Goal: Task Accomplishment & Management: Use online tool/utility

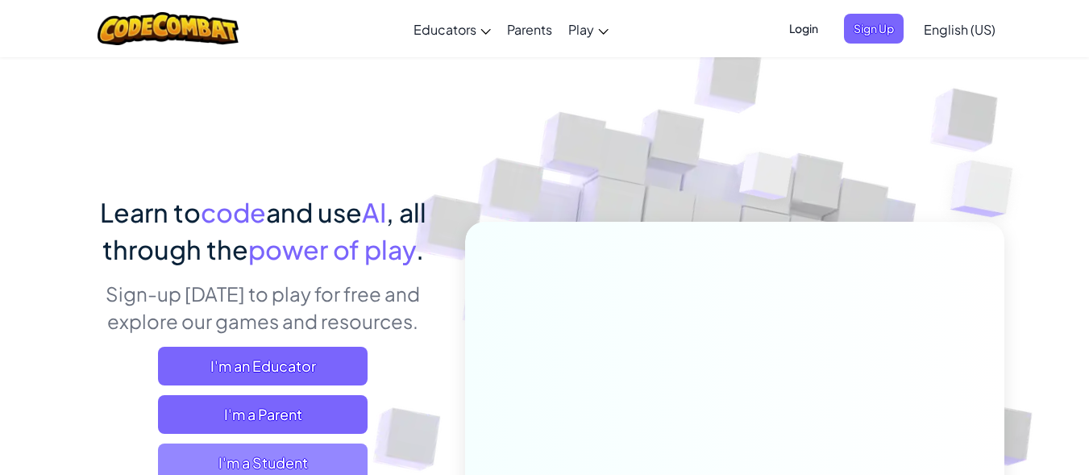
click at [229, 460] on span "I'm a Student" at bounding box center [263, 462] width 210 height 39
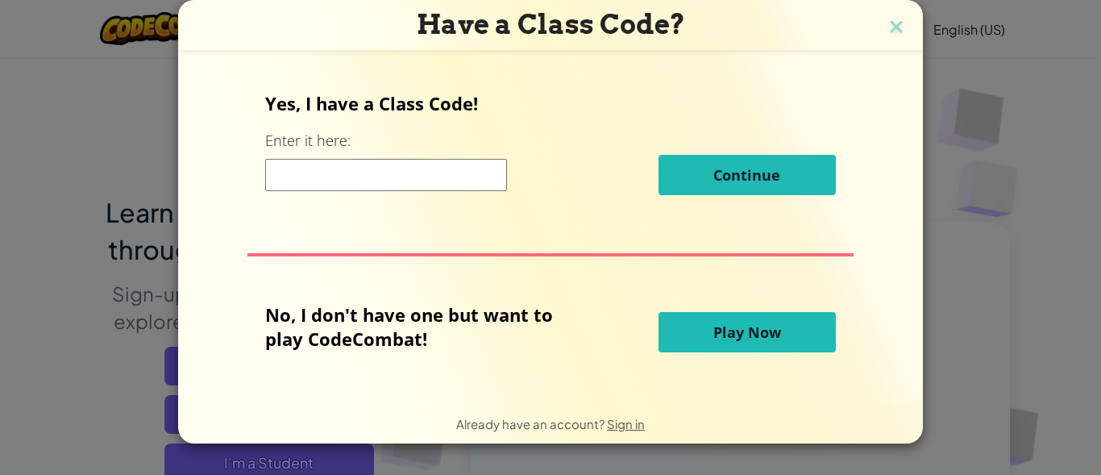
click at [689, 335] on button "Play Now" at bounding box center [747, 332] width 177 height 40
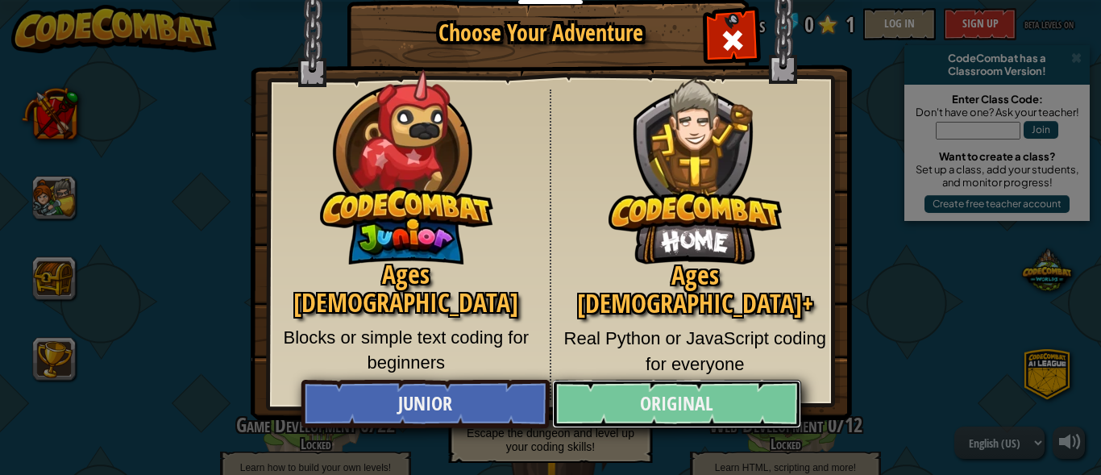
click at [666, 402] on link "Original" at bounding box center [676, 404] width 248 height 48
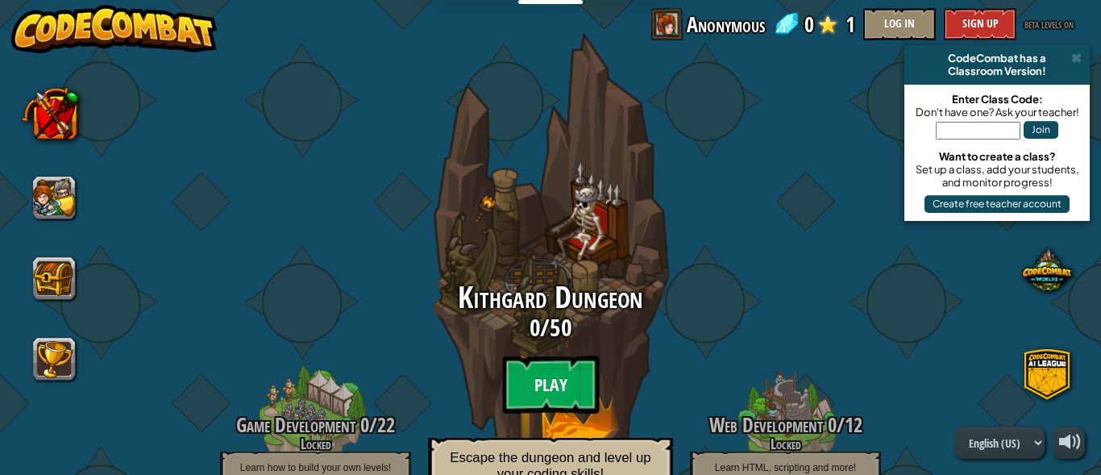
click at [550, 371] on btn "Play" at bounding box center [550, 385] width 97 height 58
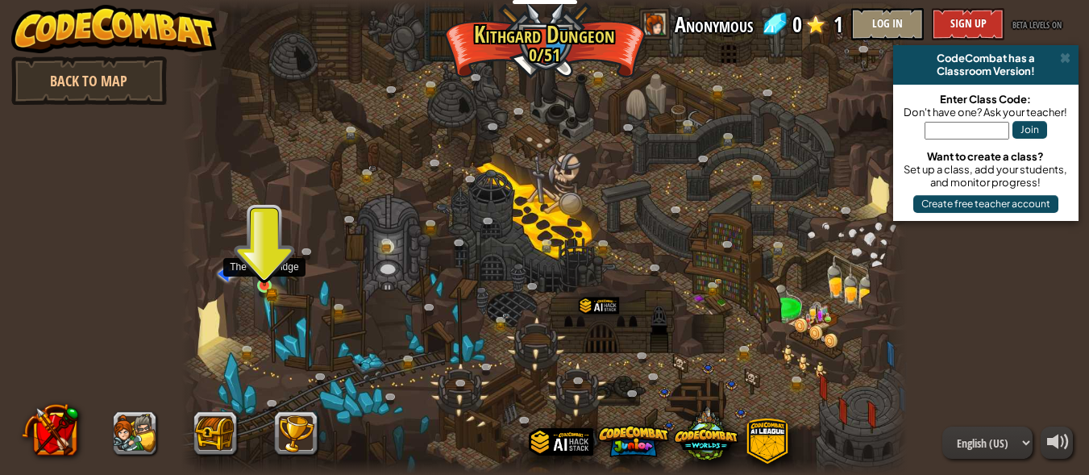
click at [258, 279] on img at bounding box center [264, 269] width 16 height 36
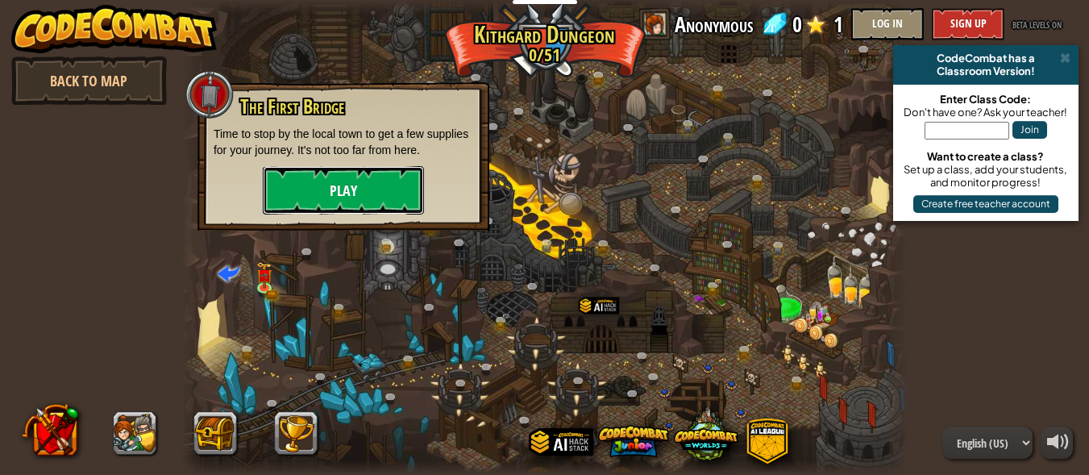
click at [331, 201] on button "Play" at bounding box center [343, 190] width 161 height 48
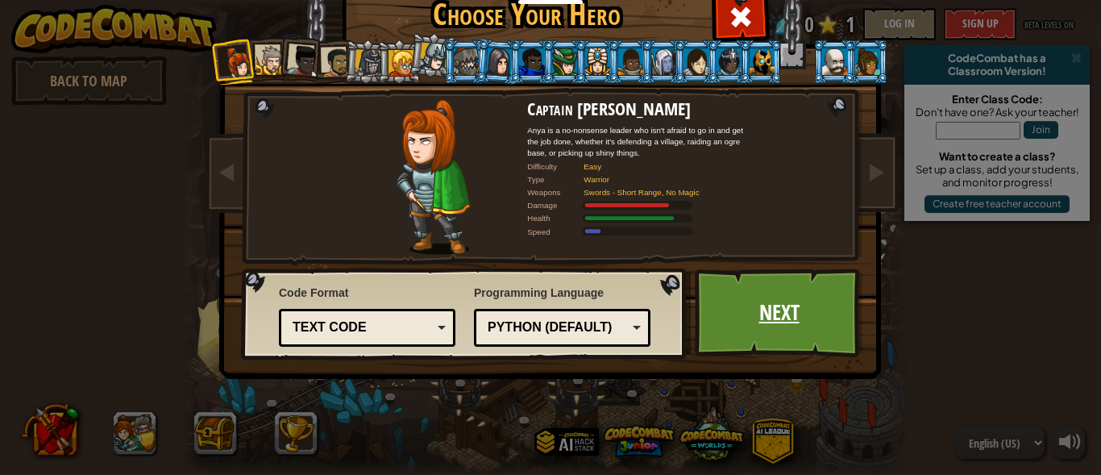
click at [718, 318] on link "Next" at bounding box center [779, 312] width 169 height 89
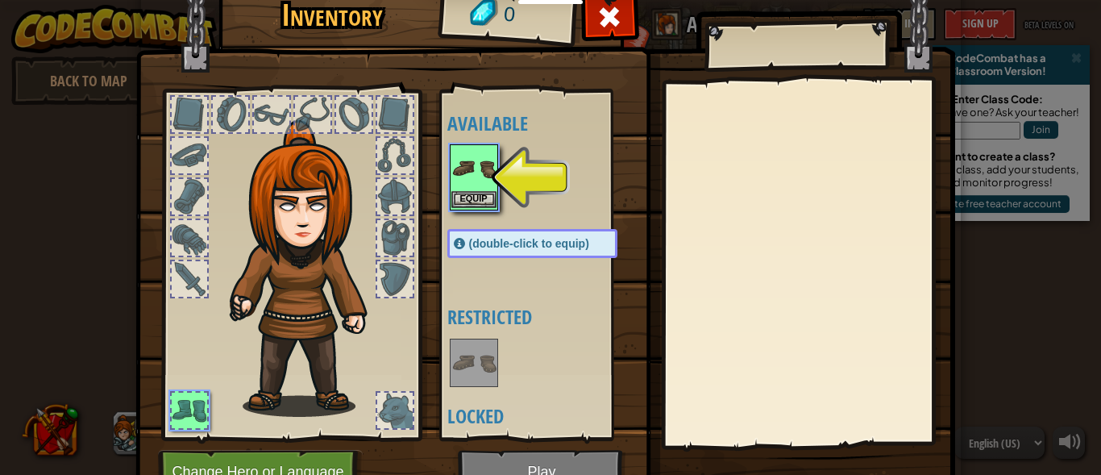
click at [460, 187] on img at bounding box center [473, 168] width 45 height 45
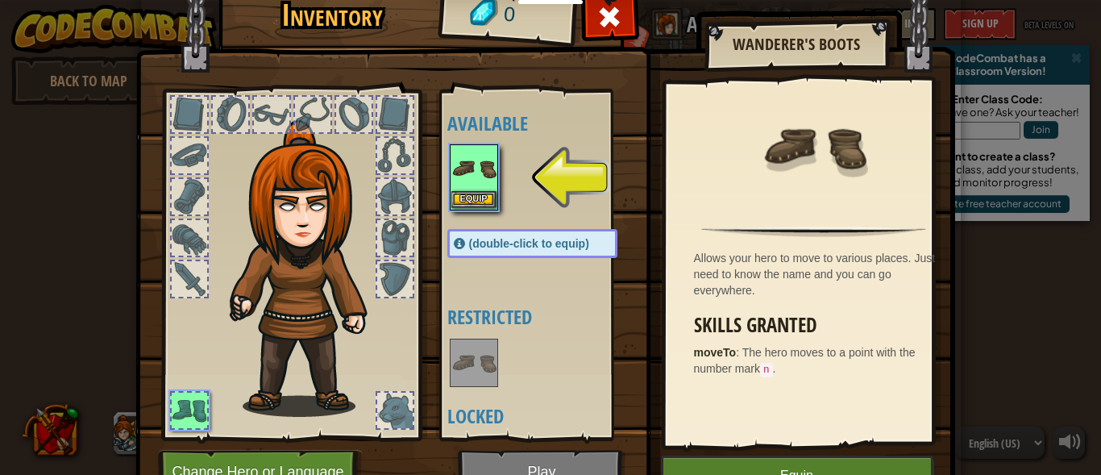
click at [464, 198] on div "Inventory 0 Available Equip (double-click to equip) Restricted Locked Wanderer'…" at bounding box center [550, 237] width 1101 height 475
click at [464, 199] on button "Equip" at bounding box center [473, 200] width 45 height 17
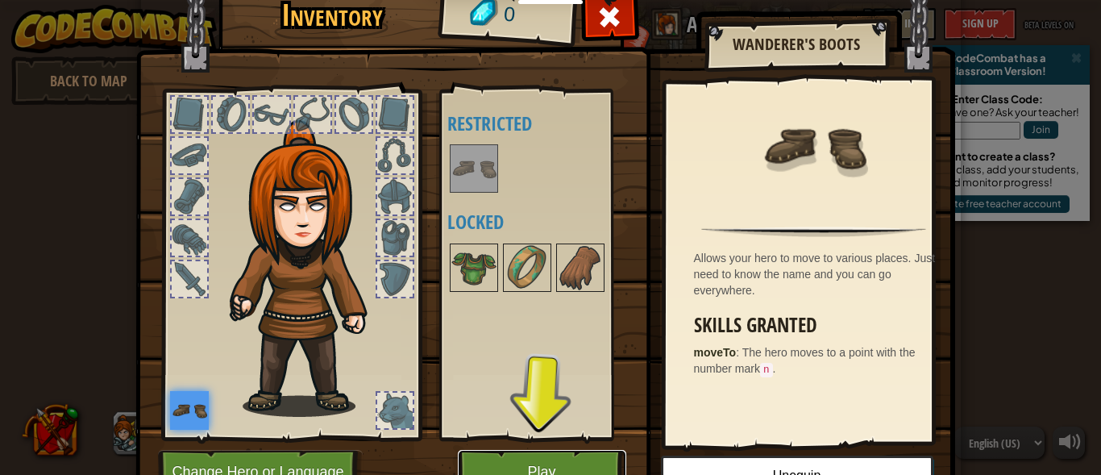
click at [560, 464] on button "Play" at bounding box center [542, 472] width 169 height 44
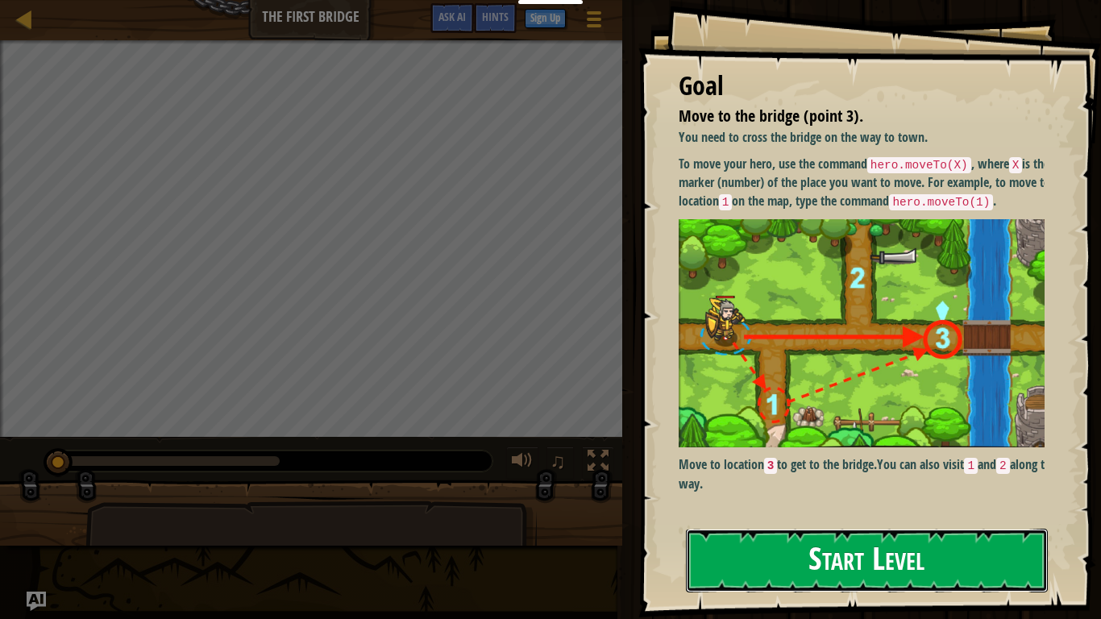
drag, startPoint x: 793, startPoint y: 558, endPoint x: 788, endPoint y: 551, distance: 8.7
click at [793, 474] on button "Start Level" at bounding box center [867, 561] width 362 height 64
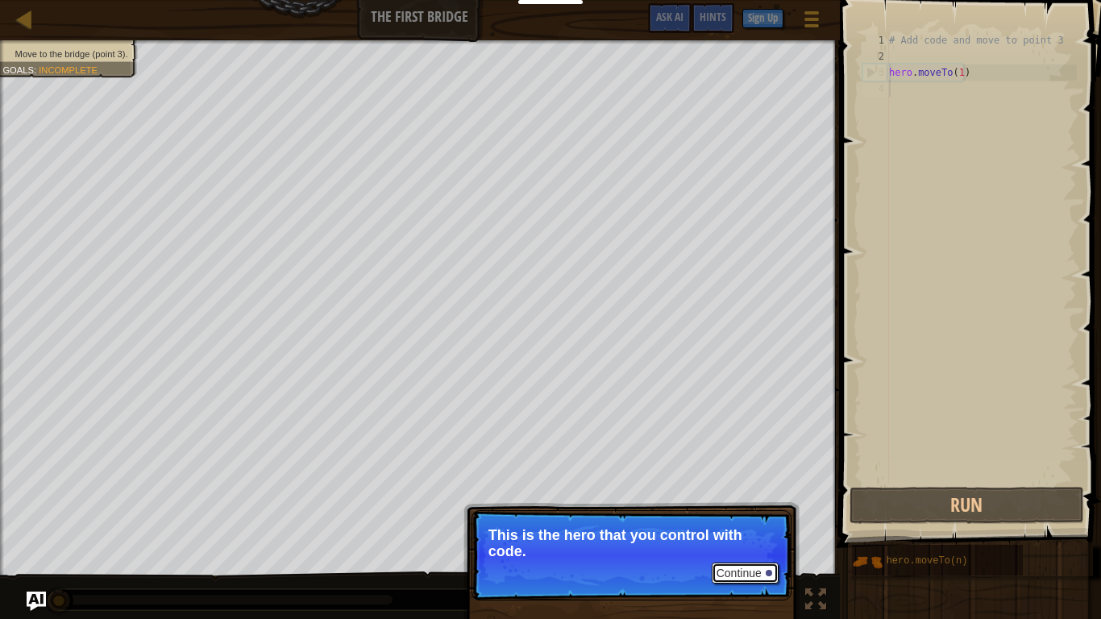
click at [752, 474] on button "Continue" at bounding box center [745, 573] width 67 height 21
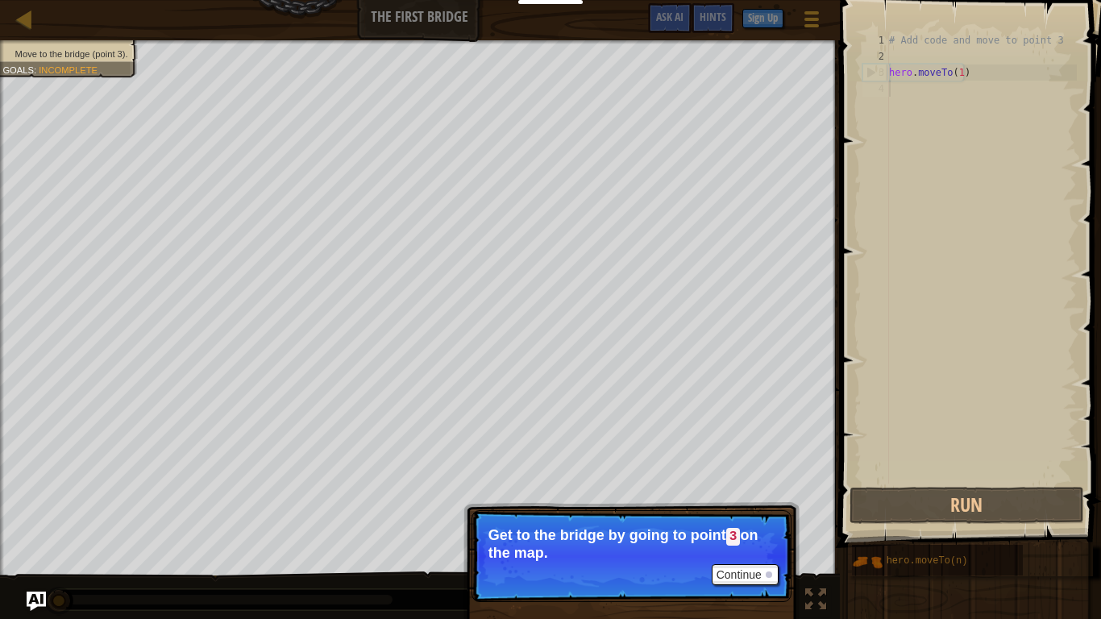
drag, startPoint x: 526, startPoint y: 618, endPoint x: 1100, endPoint y: 165, distance: 731.3
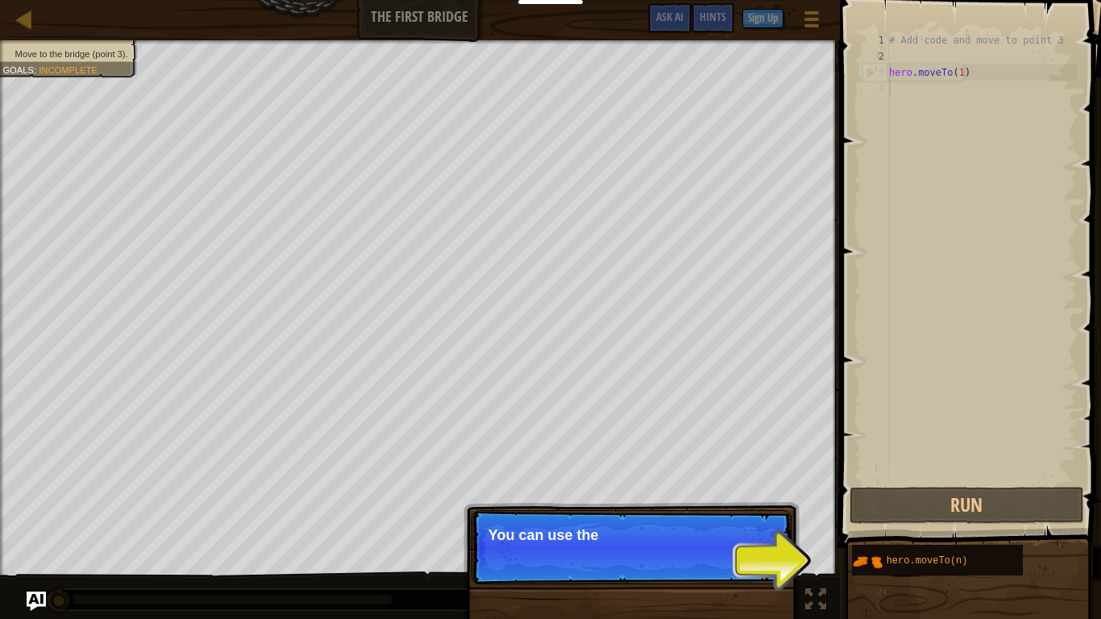
drag, startPoint x: 1100, startPoint y: 165, endPoint x: 173, endPoint y: 618, distance: 1031.9
drag, startPoint x: 173, startPoint y: 618, endPoint x: 443, endPoint y: 618, distance: 270.1
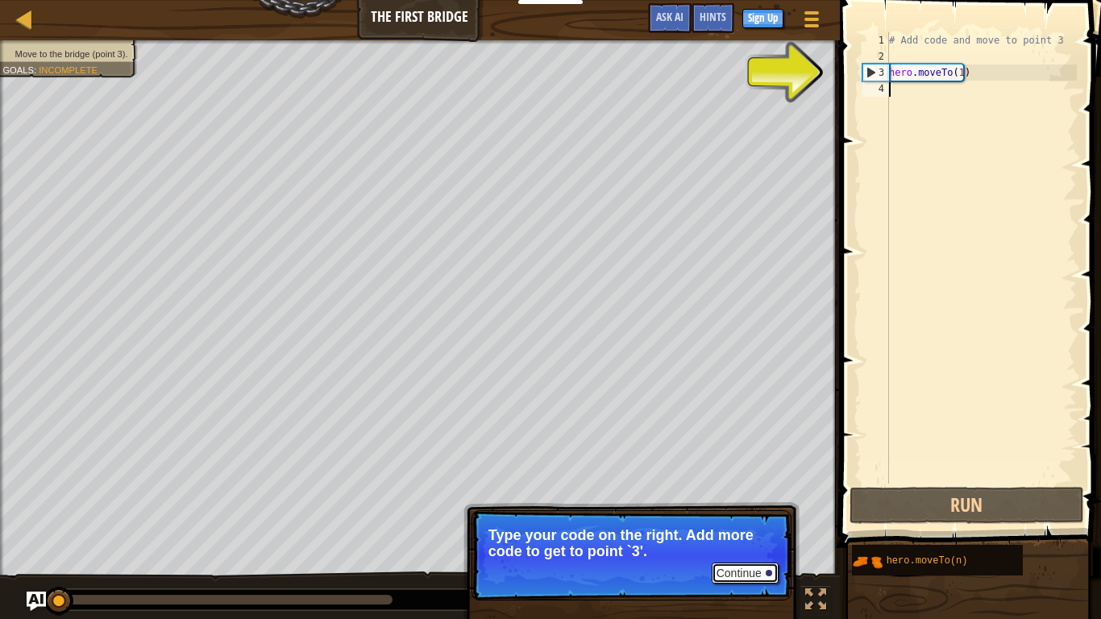
click at [731, 474] on button "Continue" at bounding box center [745, 573] width 67 height 21
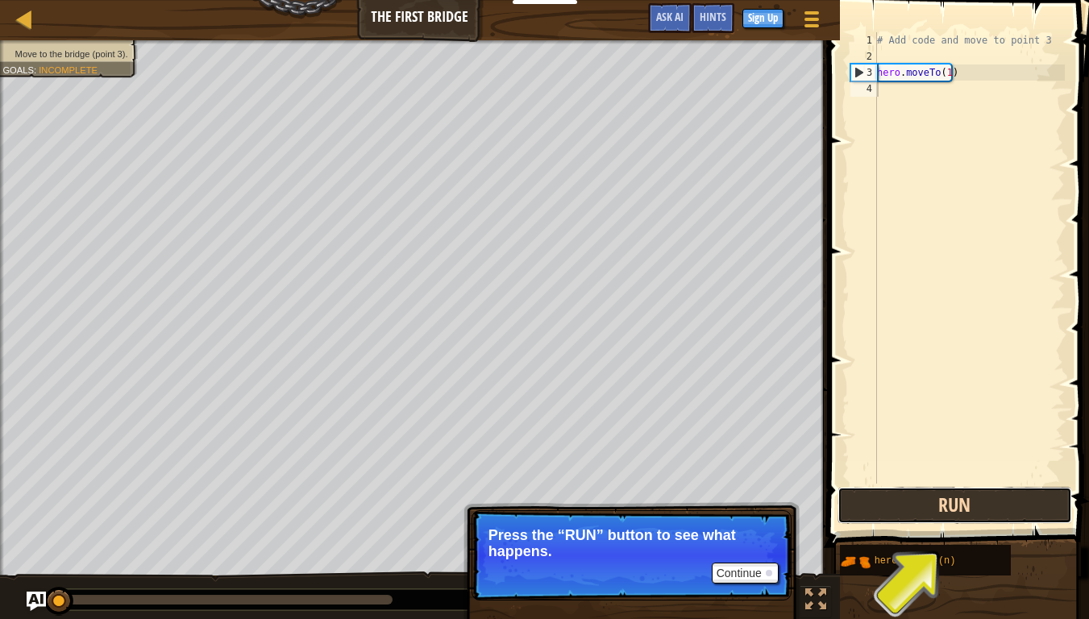
click at [962, 474] on button "Run" at bounding box center [955, 505] width 235 height 37
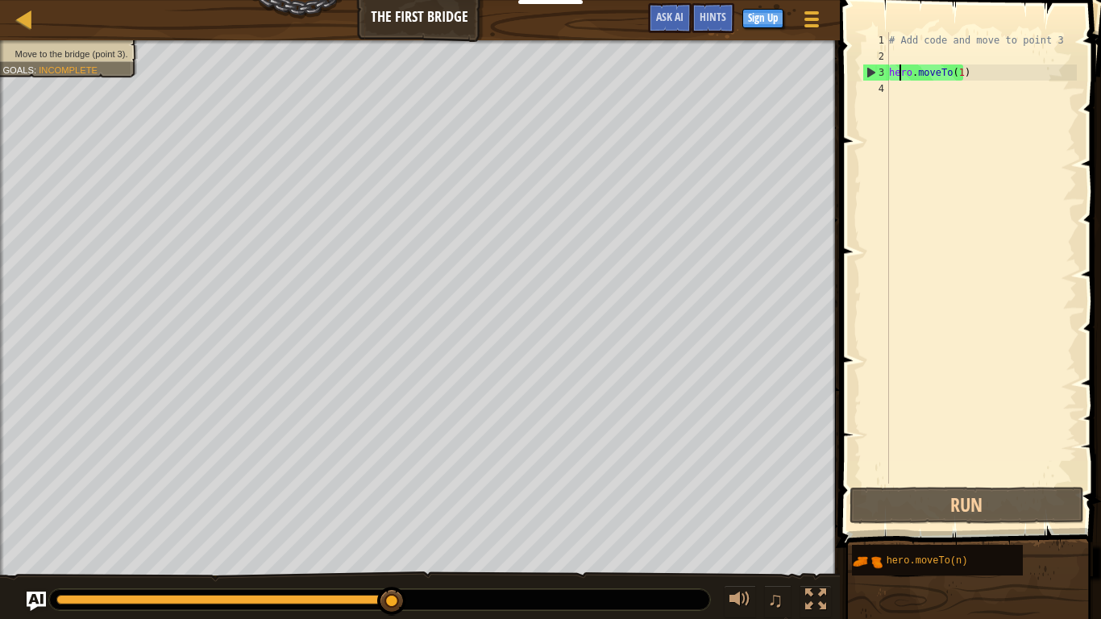
click at [899, 78] on div "# Add code and move to point 3 hero . moveTo ( 1 )" at bounding box center [981, 274] width 191 height 484
type textarea "hero.moveTo(1)"
click at [895, 93] on div "# Add code and move to point 3 hero . moveTo ( 1 )" at bounding box center [981, 274] width 191 height 484
drag, startPoint x: 903, startPoint y: 53, endPoint x: 902, endPoint y: 70, distance: 16.9
click at [903, 58] on div "# Add code and move to point 3 hero . moveTo ( 1 )" at bounding box center [981, 274] width 191 height 484
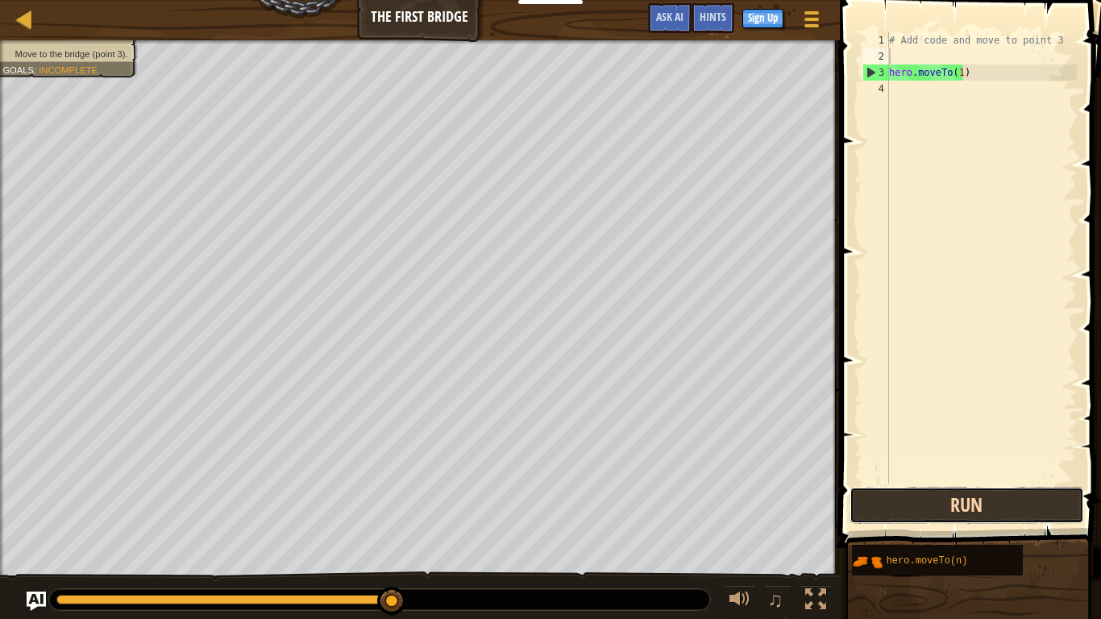
click at [897, 474] on button "Run" at bounding box center [967, 505] width 235 height 37
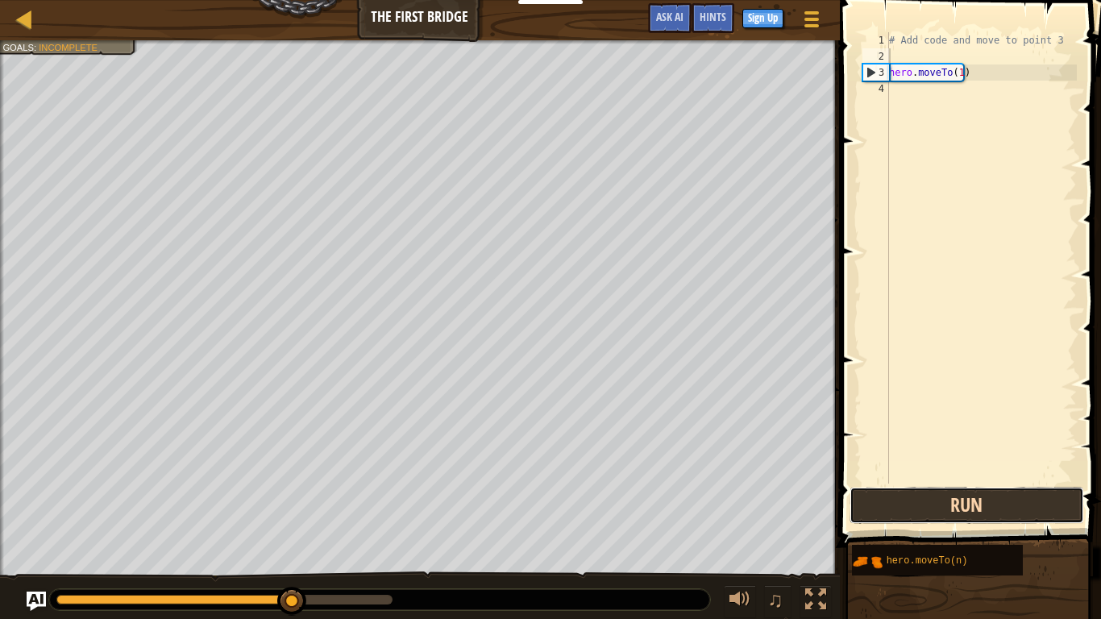
click at [898, 474] on button "Run" at bounding box center [967, 505] width 235 height 37
click at [900, 474] on button "Run" at bounding box center [967, 505] width 235 height 37
click at [900, 474] on button "Running" at bounding box center [967, 505] width 235 height 37
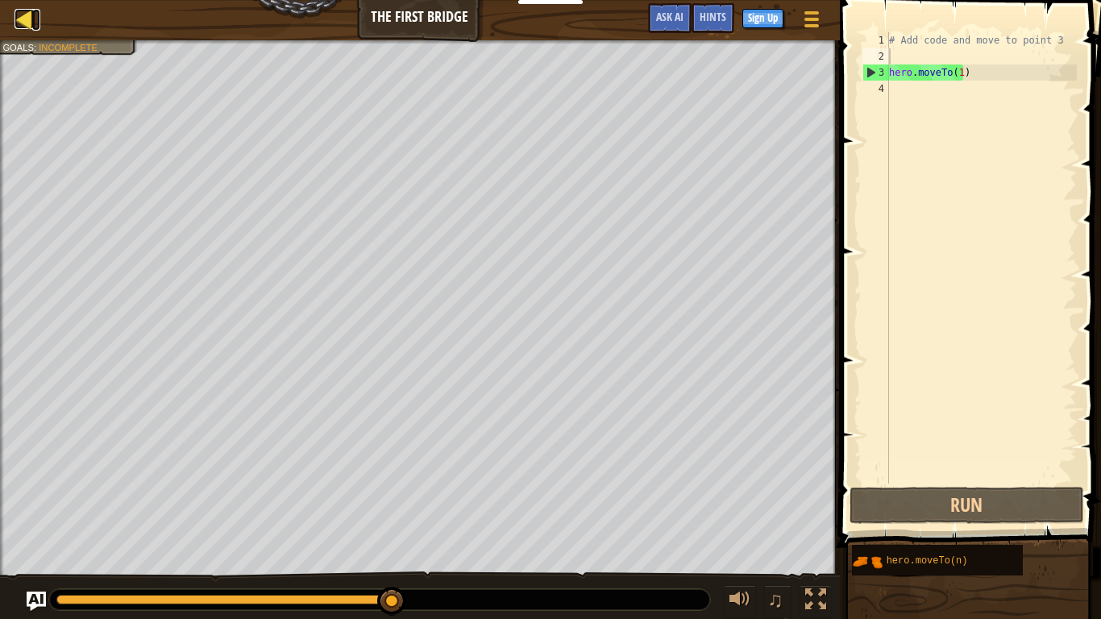
click at [19, 27] on div at bounding box center [25, 19] width 20 height 20
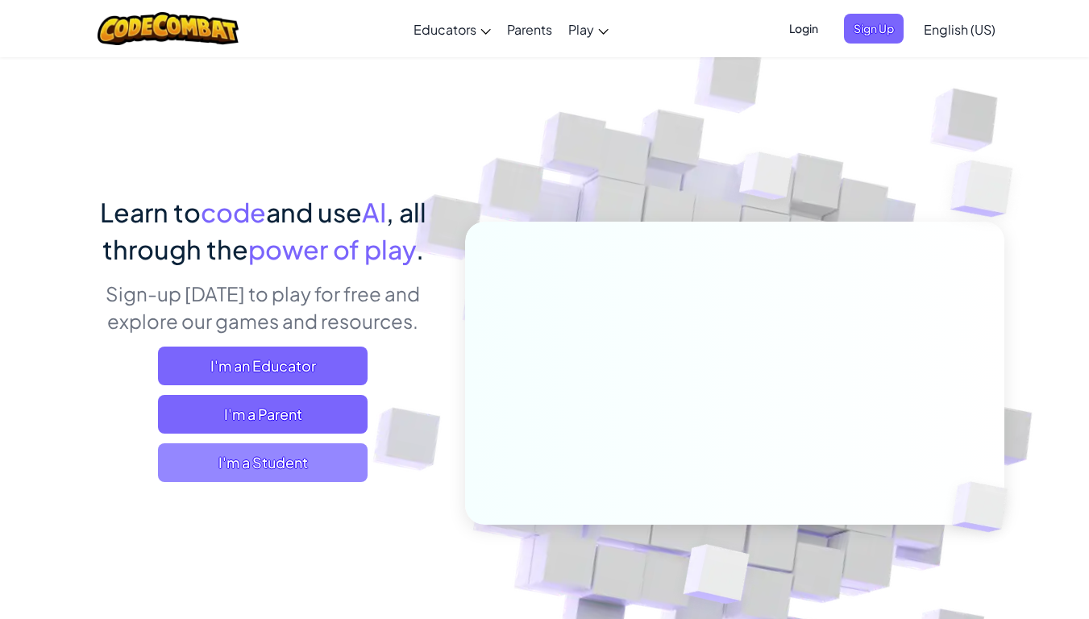
click at [270, 456] on span "I'm a Student" at bounding box center [263, 462] width 210 height 39
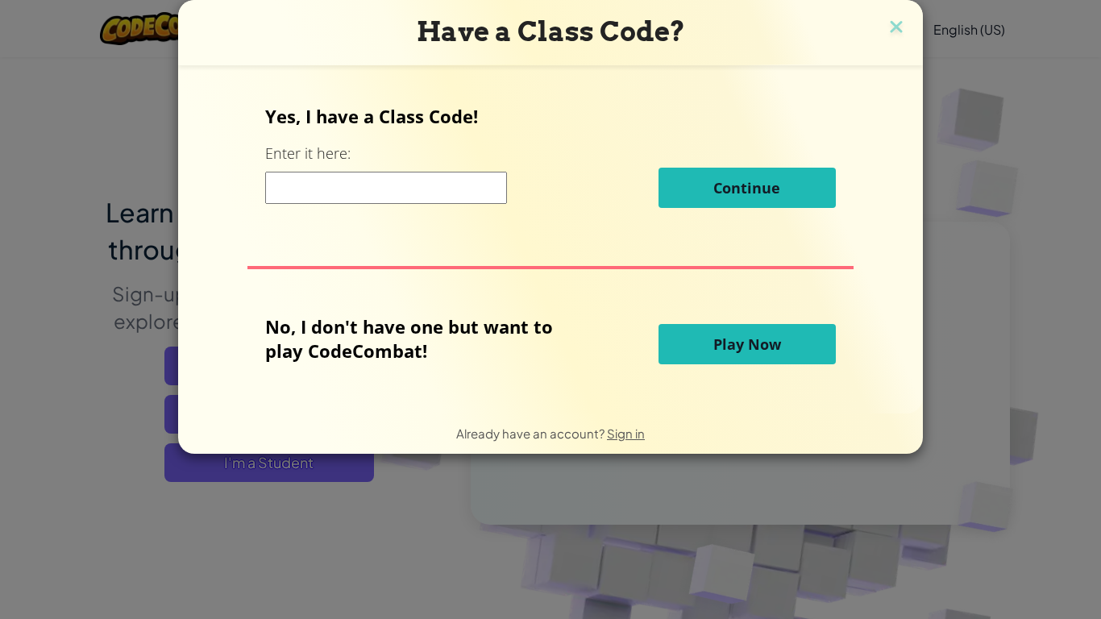
click at [755, 339] on span "Play Now" at bounding box center [748, 344] width 68 height 19
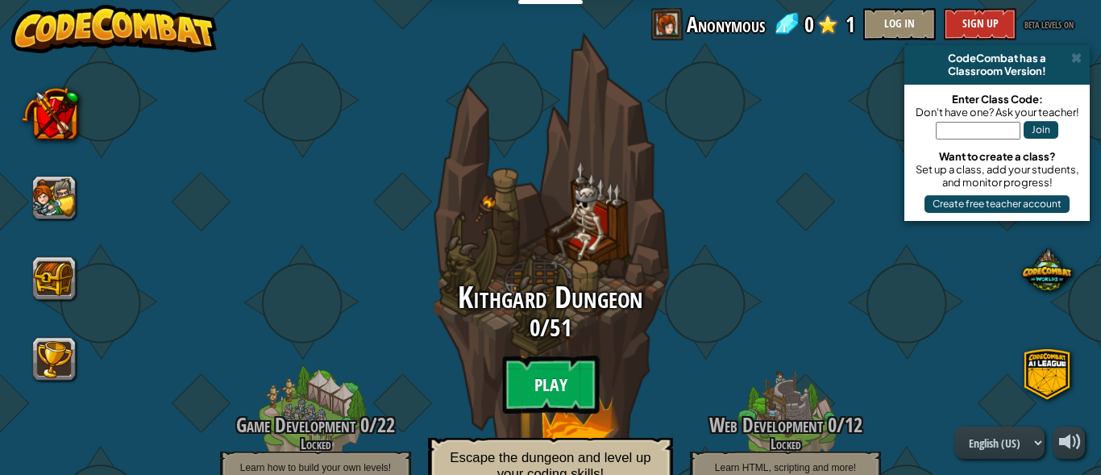
click at [551, 386] on btn "Play" at bounding box center [550, 385] width 97 height 58
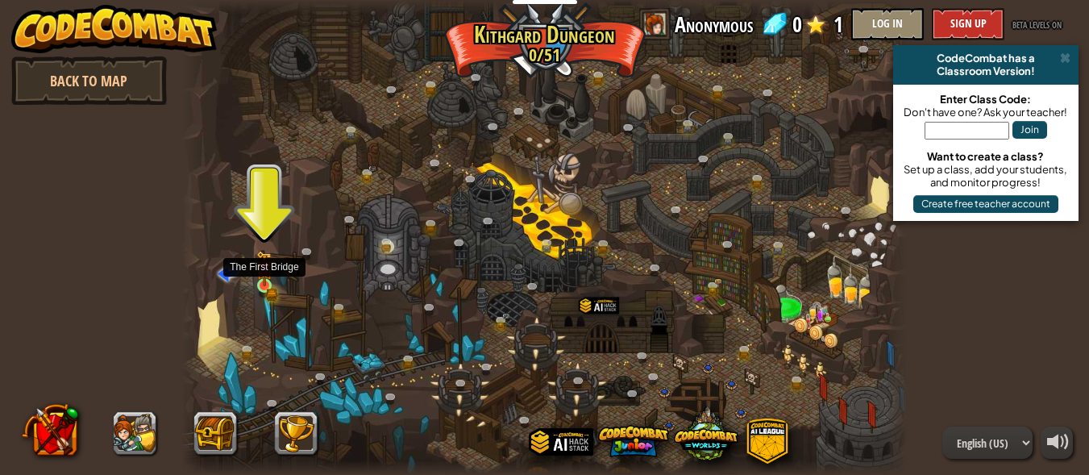
click at [269, 286] on img at bounding box center [264, 269] width 16 height 36
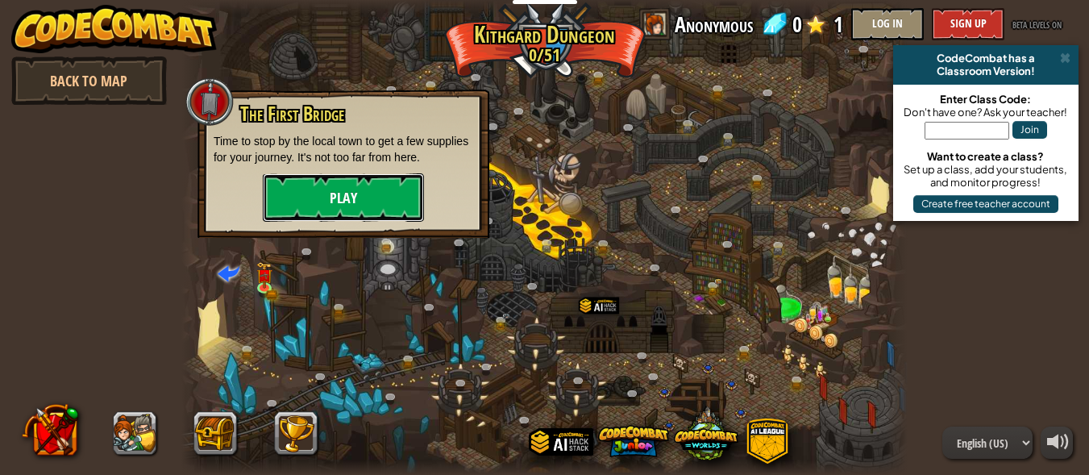
click at [327, 184] on button "Play" at bounding box center [343, 197] width 161 height 48
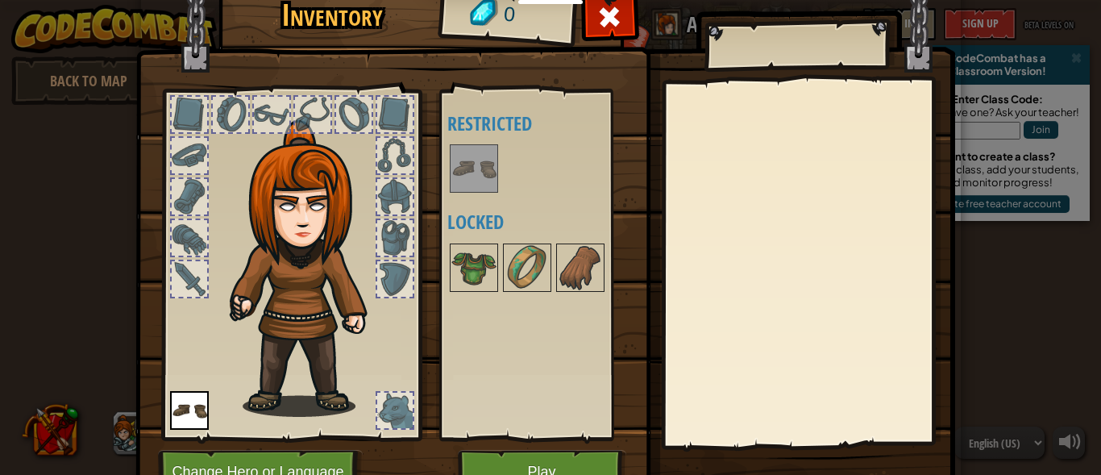
drag, startPoint x: 855, startPoint y: 406, endPoint x: 700, endPoint y: 447, distance: 161.1
click at [771, 435] on div at bounding box center [808, 263] width 285 height 362
click at [588, 460] on button "Play" at bounding box center [542, 472] width 169 height 44
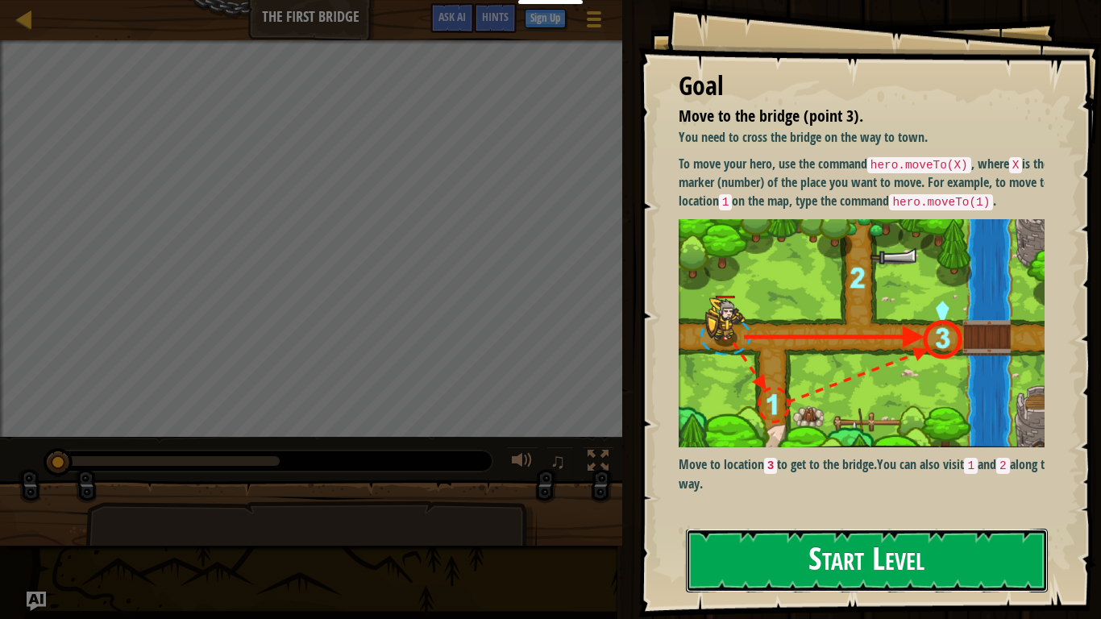
click at [899, 474] on button "Start Level" at bounding box center [867, 561] width 362 height 64
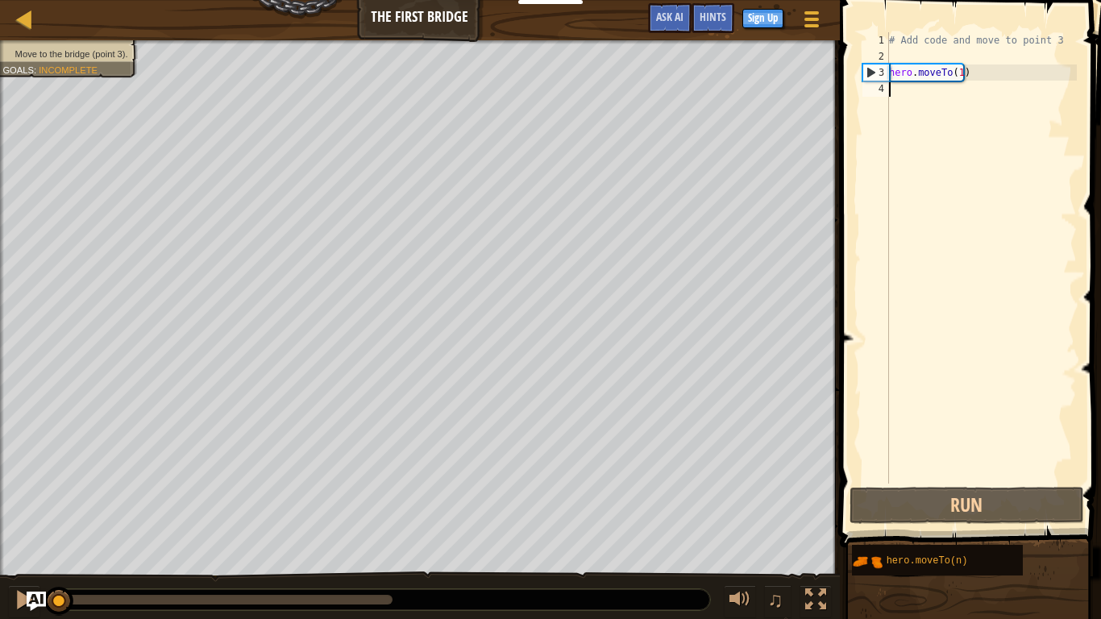
drag, startPoint x: 176, startPoint y: 618, endPoint x: 0, endPoint y: 618, distance: 175.8
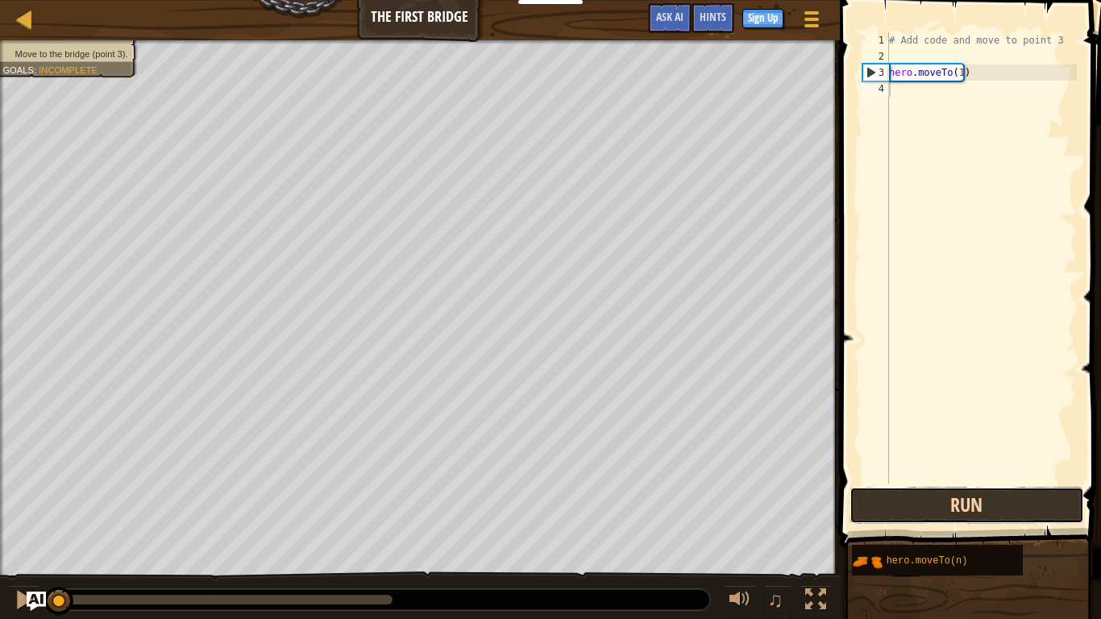
click at [885, 474] on button "Run" at bounding box center [967, 505] width 235 height 37
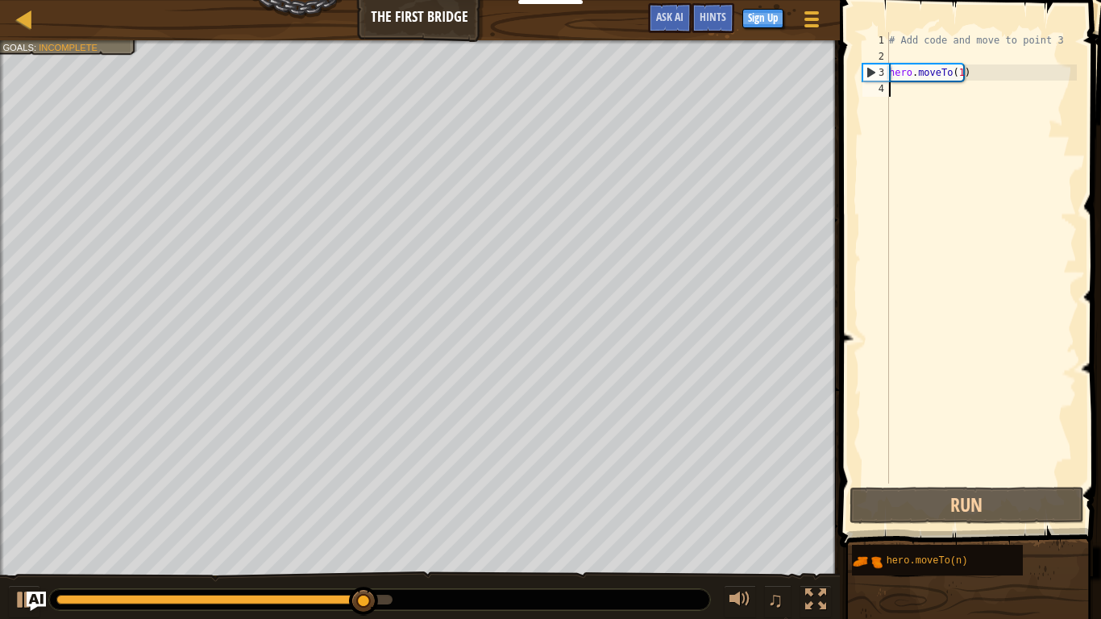
click at [906, 85] on div "# Add code and move to point 3 hero . moveTo ( 1 )" at bounding box center [981, 274] width 191 height 484
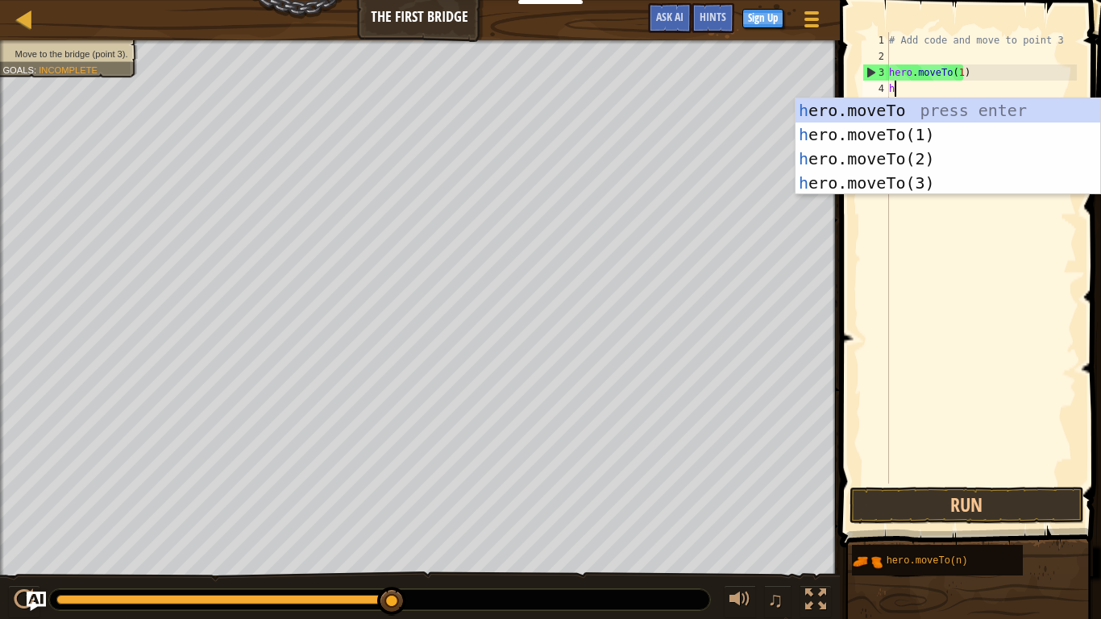
scroll to position [7, 0]
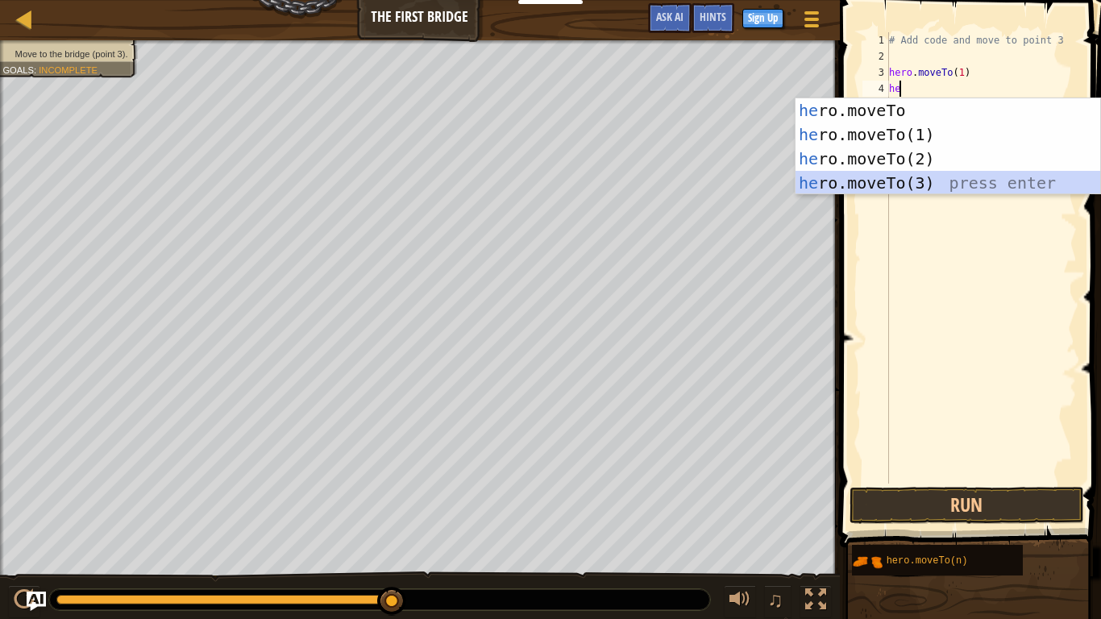
click at [948, 179] on div "he ro.moveTo press enter he ro.moveTo(1) press enter he ro.moveTo(2) press ente…" at bounding box center [948, 170] width 305 height 145
type textarea "hero.moveTo(3)"
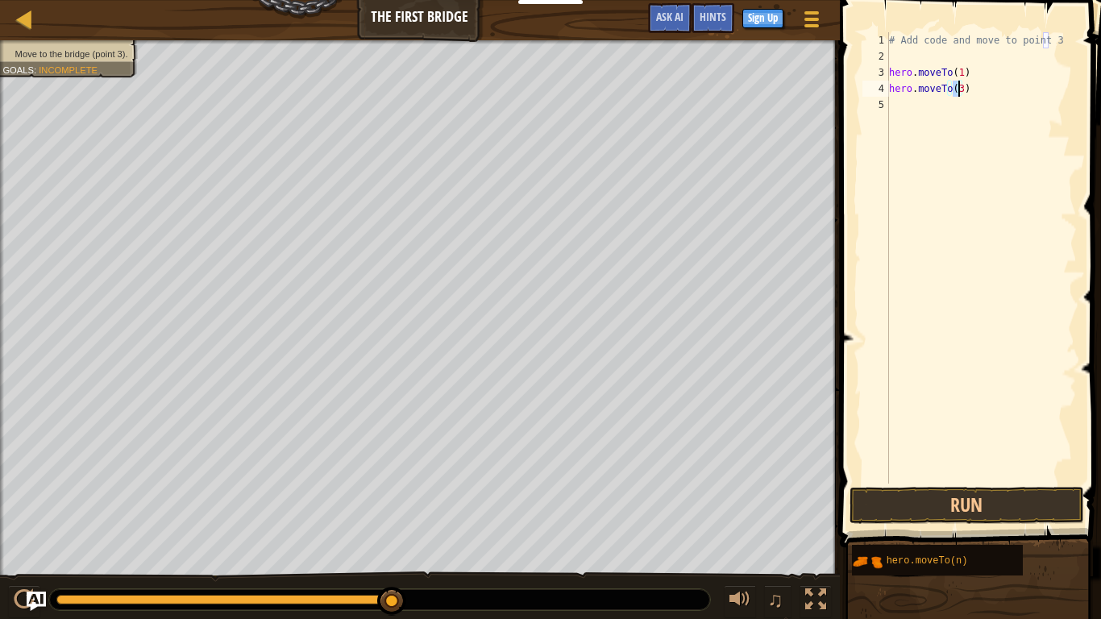
click at [898, 102] on div "# Add code and move to point 3 hero . moveTo ( 1 ) hero . moveTo ( 3 )" at bounding box center [981, 274] width 191 height 484
click at [901, 106] on div "# Add code and move to point 3 hero . moveTo ( 1 ) hero . moveTo ( 3 )" at bounding box center [981, 274] width 191 height 484
click at [905, 49] on div "# Add code and move to point 3 hero . moveTo ( 1 ) hero . moveTo ( 3 )" at bounding box center [981, 274] width 191 height 484
type textarea "# Add code and move to point 3"
click at [901, 60] on div "# Add code and move to point 3 hero . moveTo ( 1 ) hero . moveTo ( 3 )" at bounding box center [981, 257] width 191 height 451
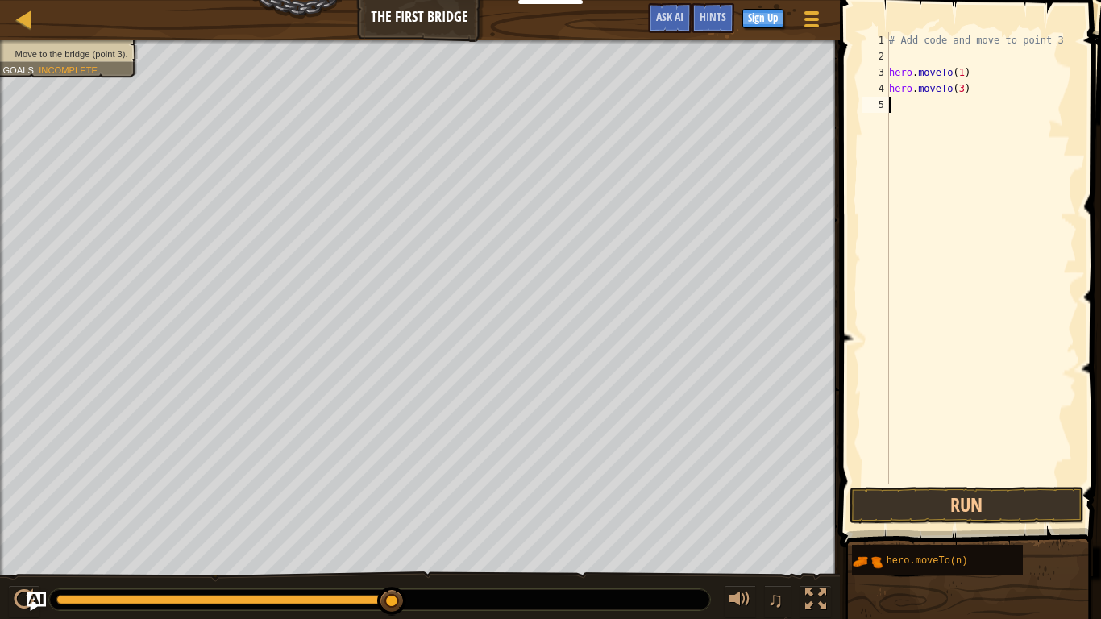
click at [901, 98] on div "# Add code and move to point 3 hero . moveTo ( 1 ) hero . moveTo ( 3 )" at bounding box center [981, 274] width 191 height 484
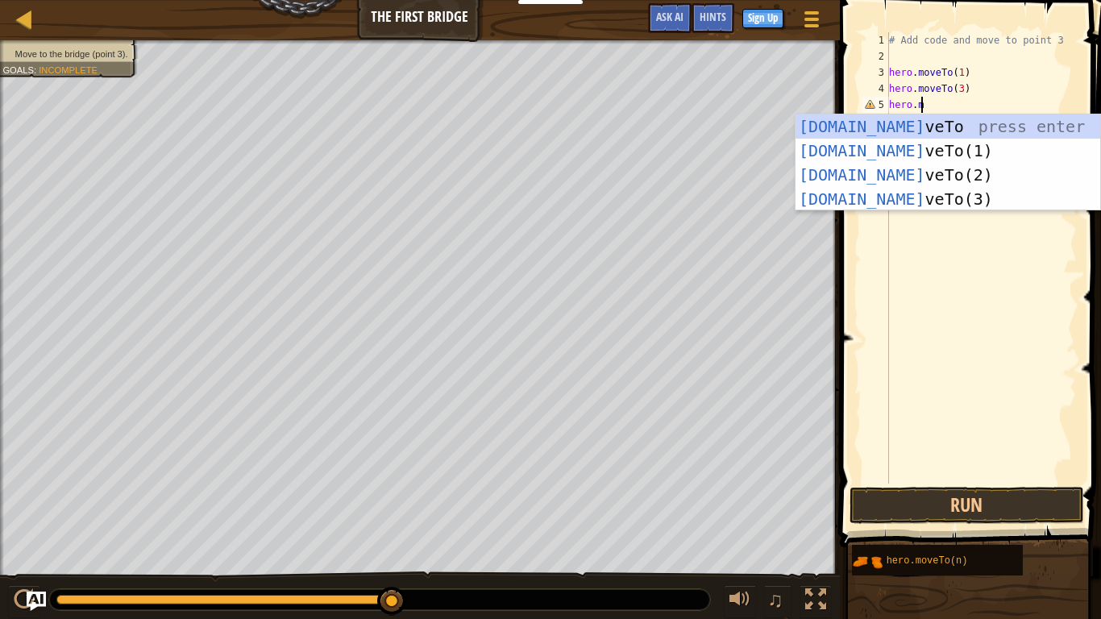
type textarea "h"
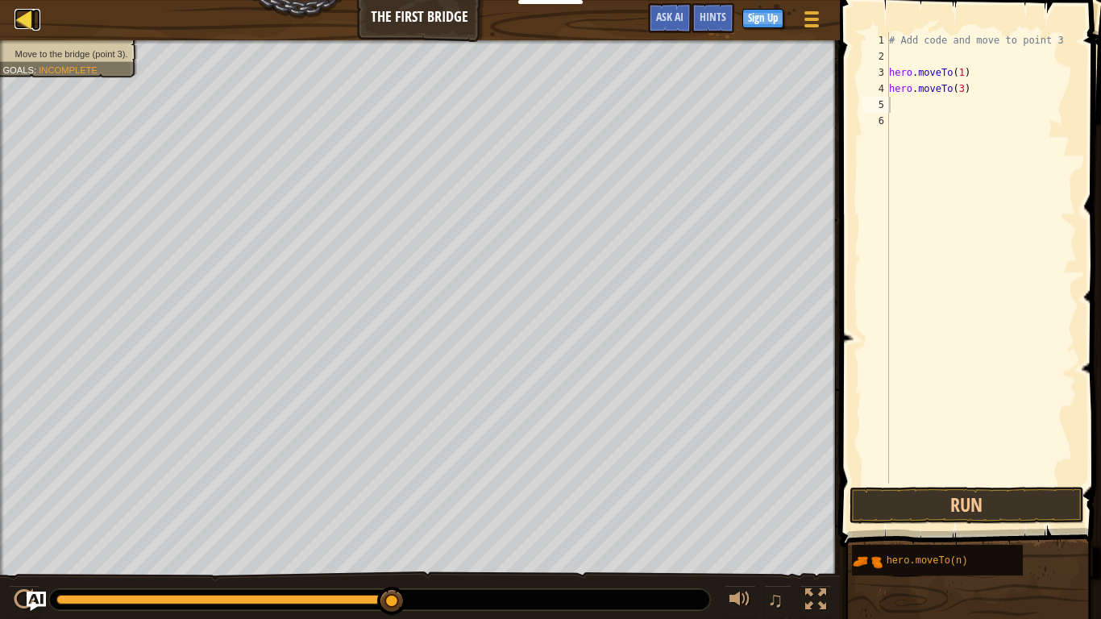
click at [15, 13] on div at bounding box center [25, 19] width 20 height 20
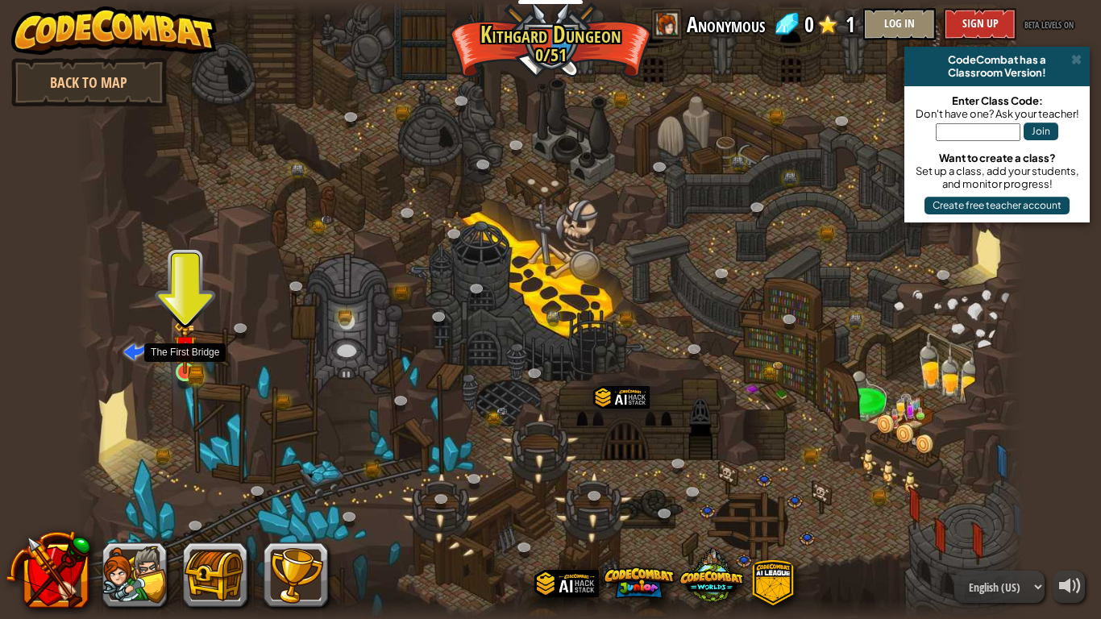
click at [187, 364] on img at bounding box center [185, 347] width 24 height 52
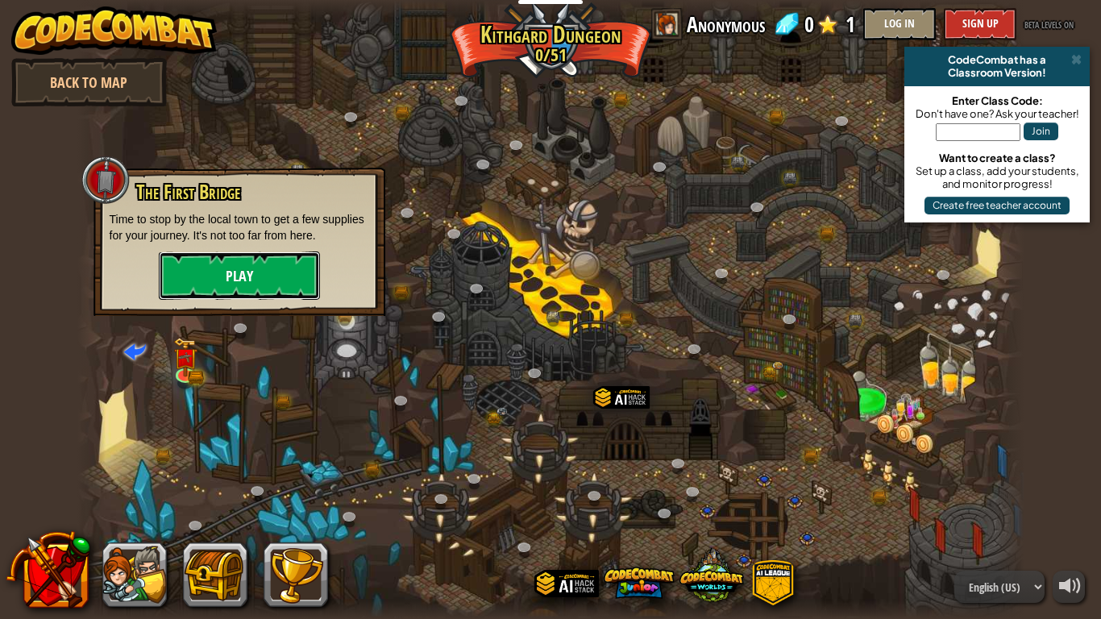
click at [223, 266] on button "Play" at bounding box center [239, 276] width 161 height 48
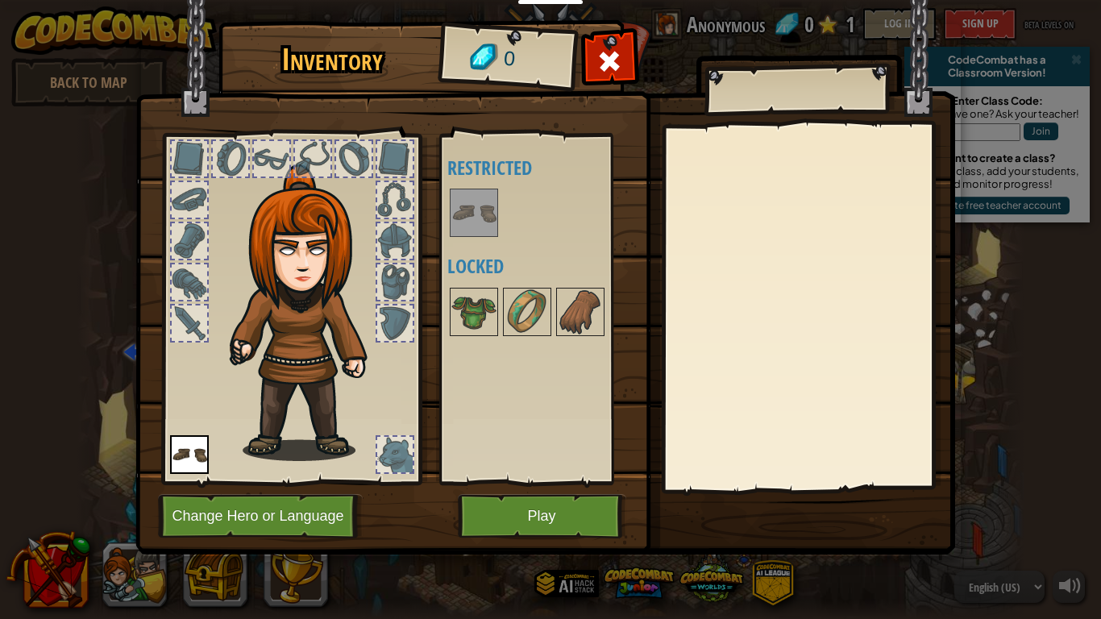
click at [762, 248] on div at bounding box center [808, 308] width 285 height 362
click at [472, 309] on img at bounding box center [473, 311] width 45 height 45
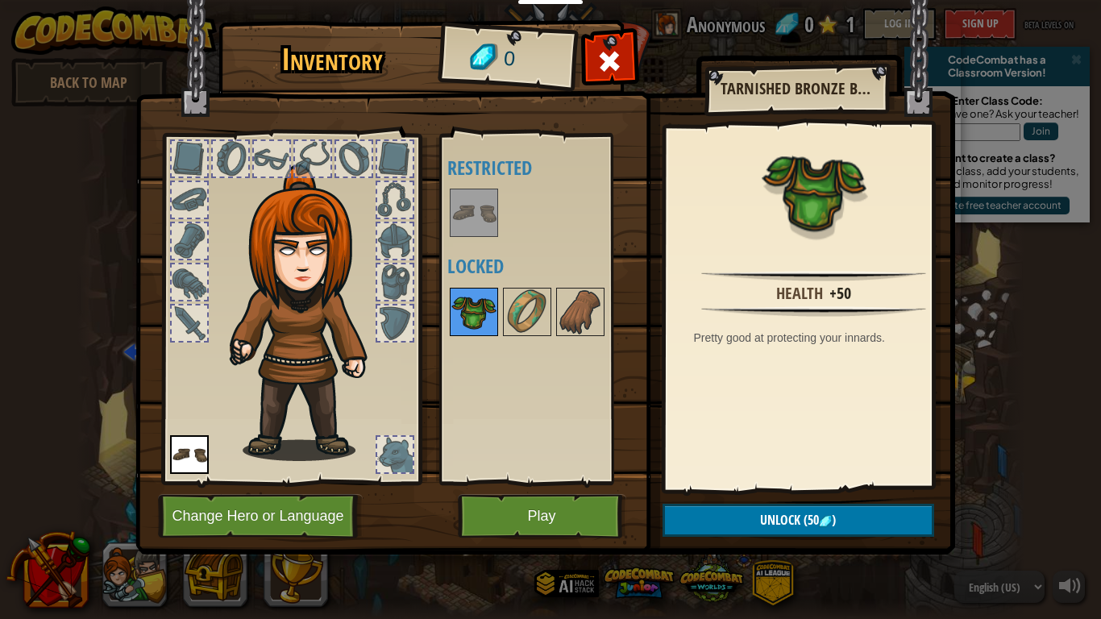
click at [489, 306] on img at bounding box center [473, 311] width 45 height 45
drag, startPoint x: 492, startPoint y: 518, endPoint x: 476, endPoint y: 518, distance: 15.3
click at [476, 474] on button "Play" at bounding box center [542, 516] width 169 height 44
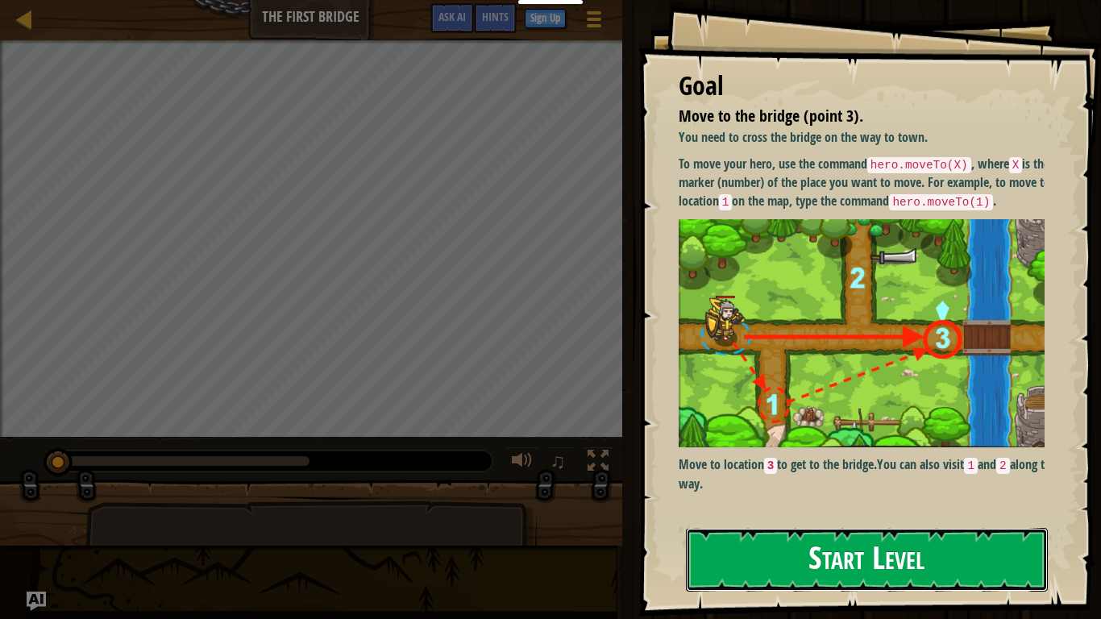
drag, startPoint x: 819, startPoint y: 568, endPoint x: 798, endPoint y: 568, distance: 21.0
click at [809, 474] on button "Start Level" at bounding box center [867, 560] width 362 height 64
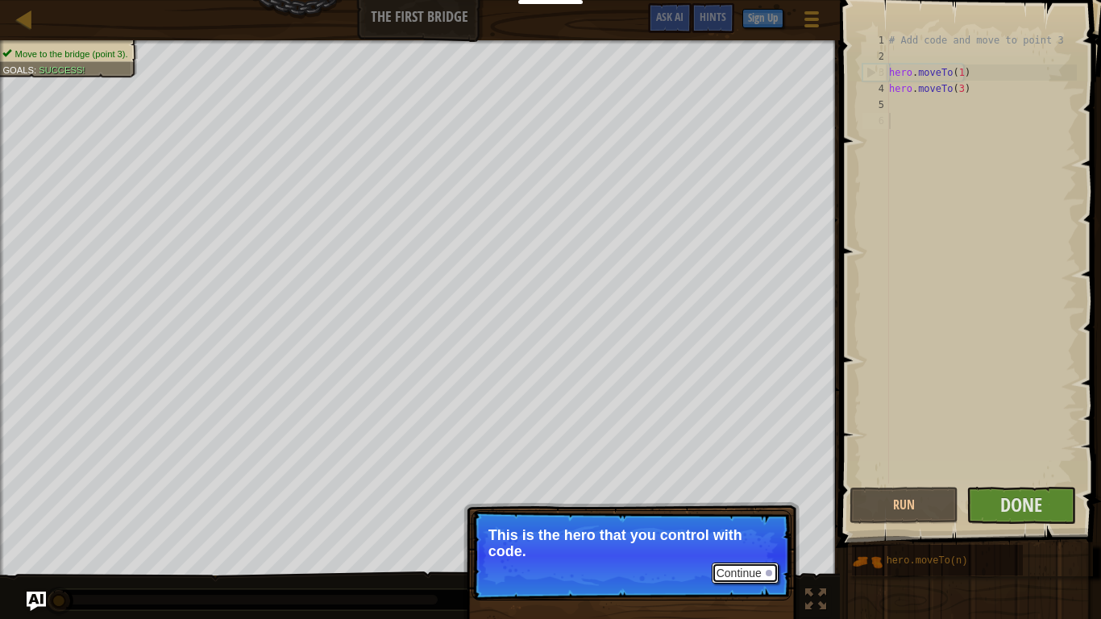
click at [734, 474] on button "Continue" at bounding box center [745, 573] width 67 height 21
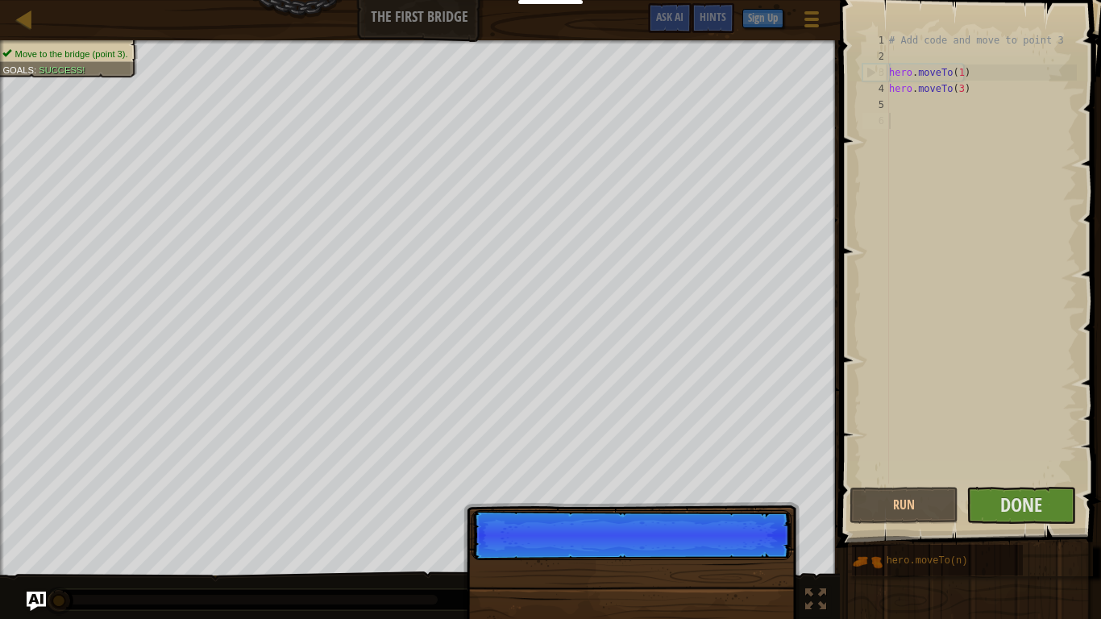
scroll to position [7, 0]
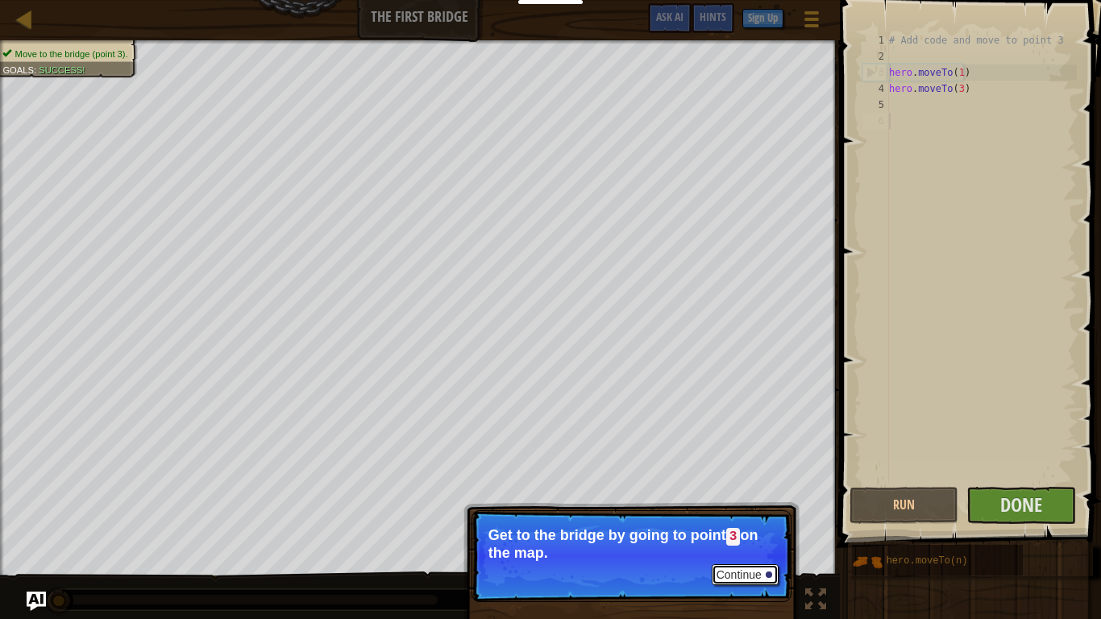
click at [727, 474] on button "Continue" at bounding box center [745, 574] width 67 height 21
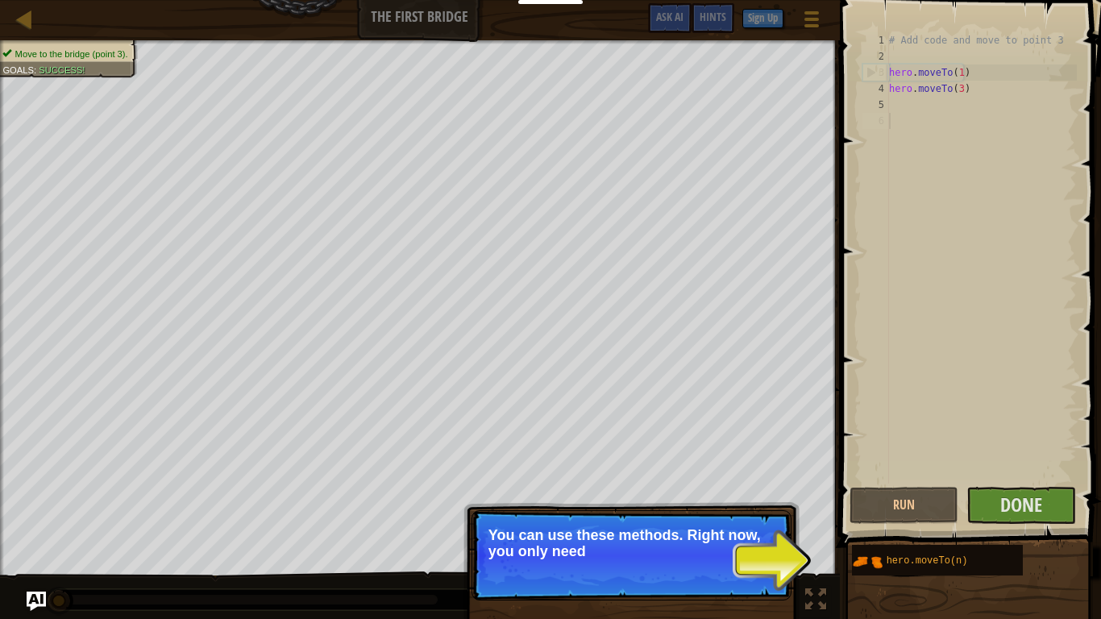
click at [750, 474] on p "Continue You can use these methods. Right now, you only need" at bounding box center [632, 555] width 320 height 90
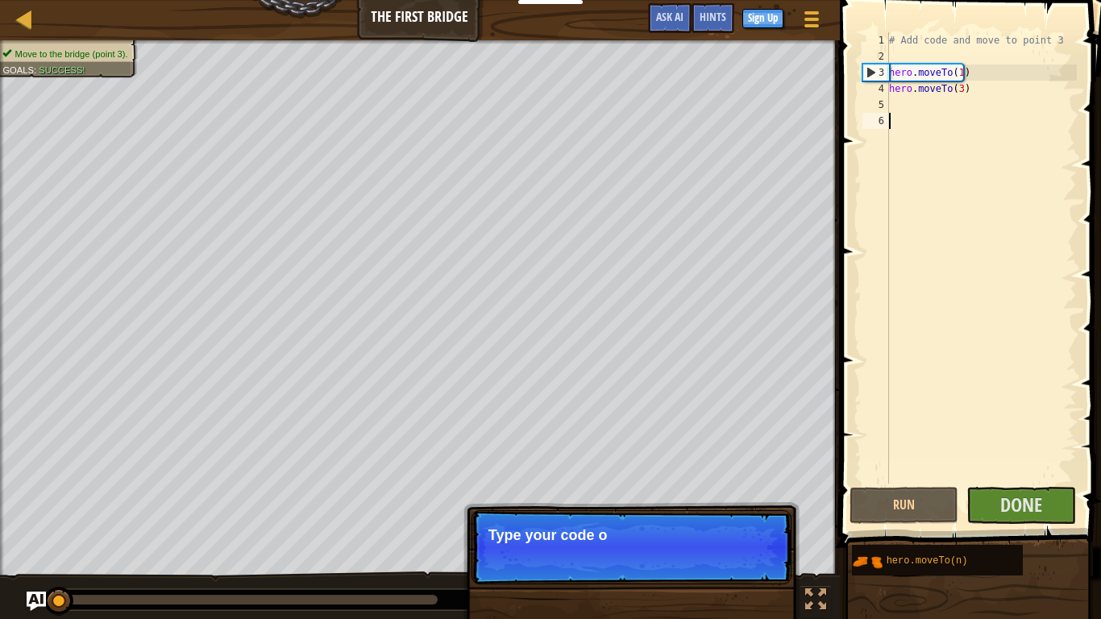
drag, startPoint x: 1100, startPoint y: 451, endPoint x: 215, endPoint y: 614, distance: 900.2
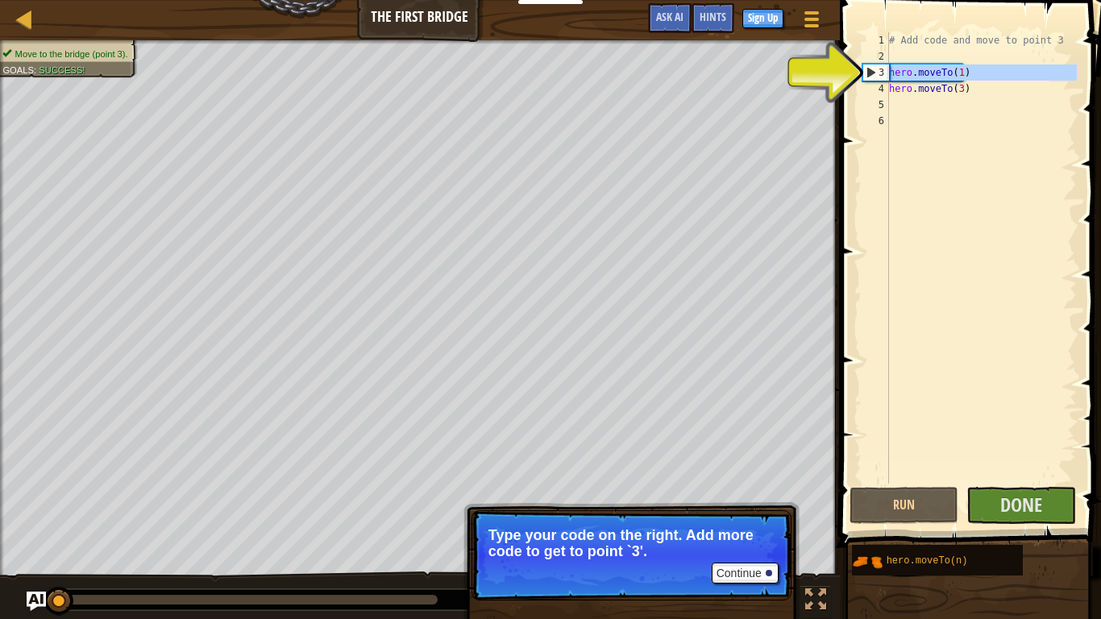
click at [877, 73] on div "3" at bounding box center [876, 72] width 26 height 16
type textarea "hero.moveTo(1)"
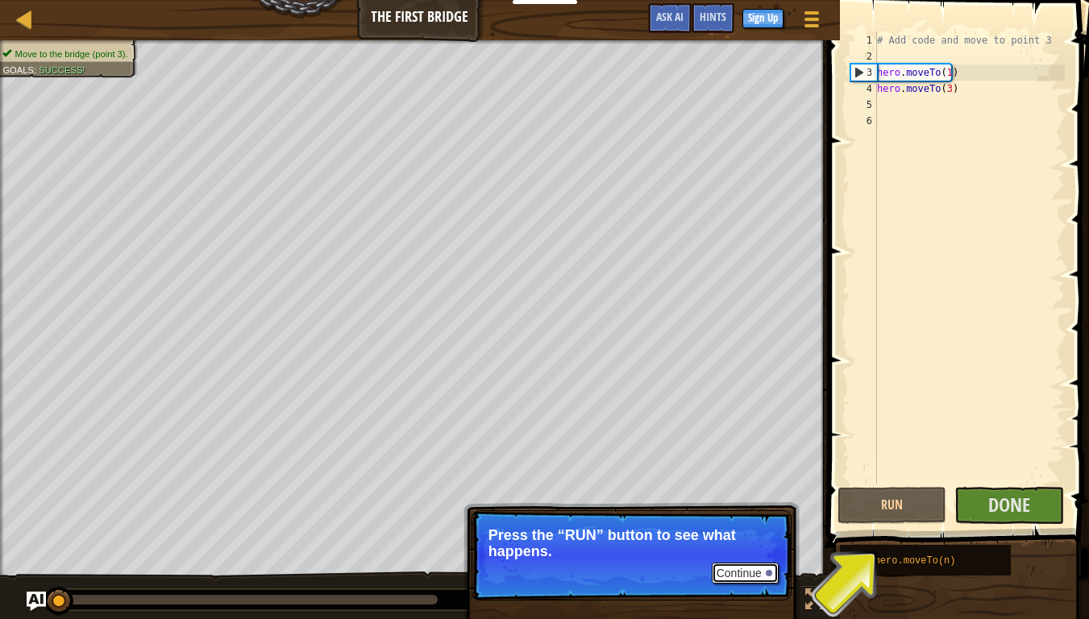
click at [743, 474] on button "Continue" at bounding box center [745, 573] width 67 height 21
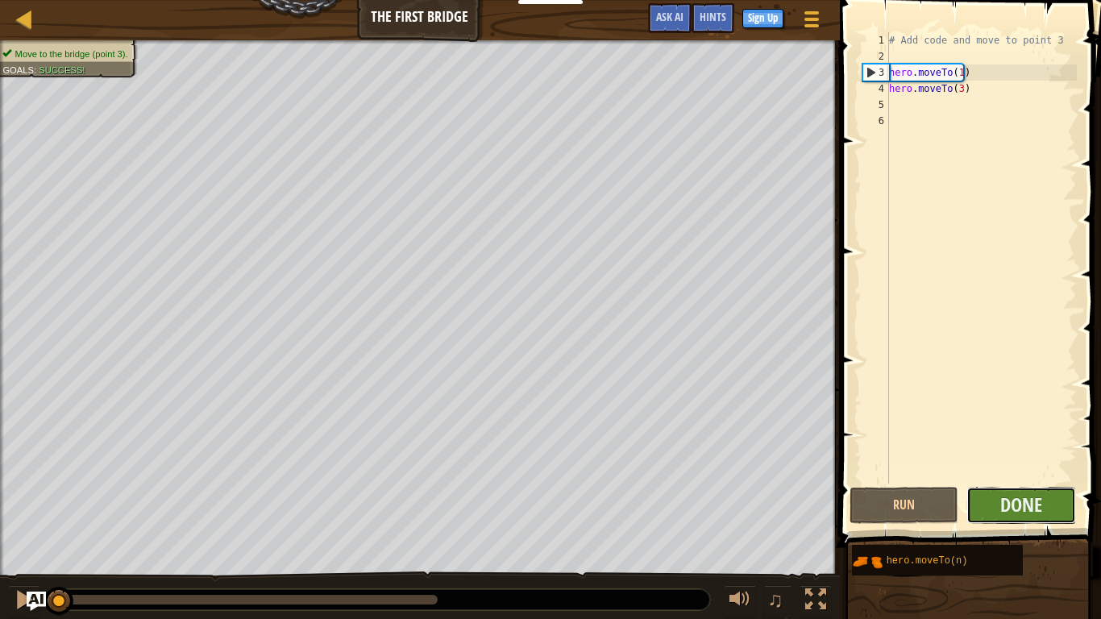
click at [1020, 474] on button "Done" at bounding box center [1022, 505] width 110 height 37
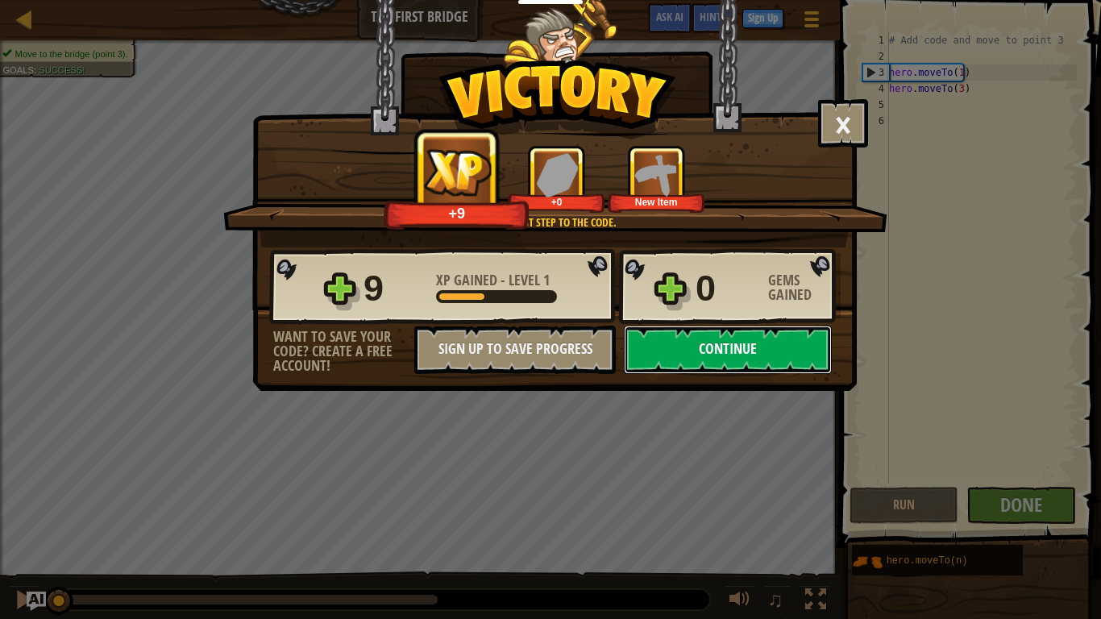
click at [702, 345] on button "Continue" at bounding box center [728, 350] width 208 height 48
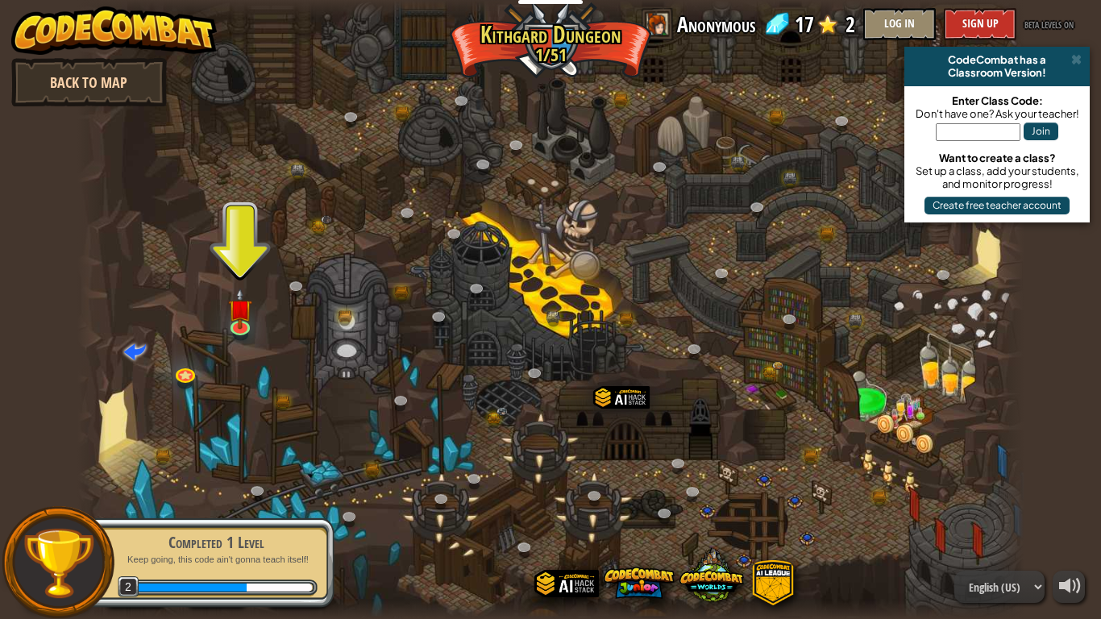
click at [131, 71] on link "Back to Map" at bounding box center [89, 82] width 156 height 48
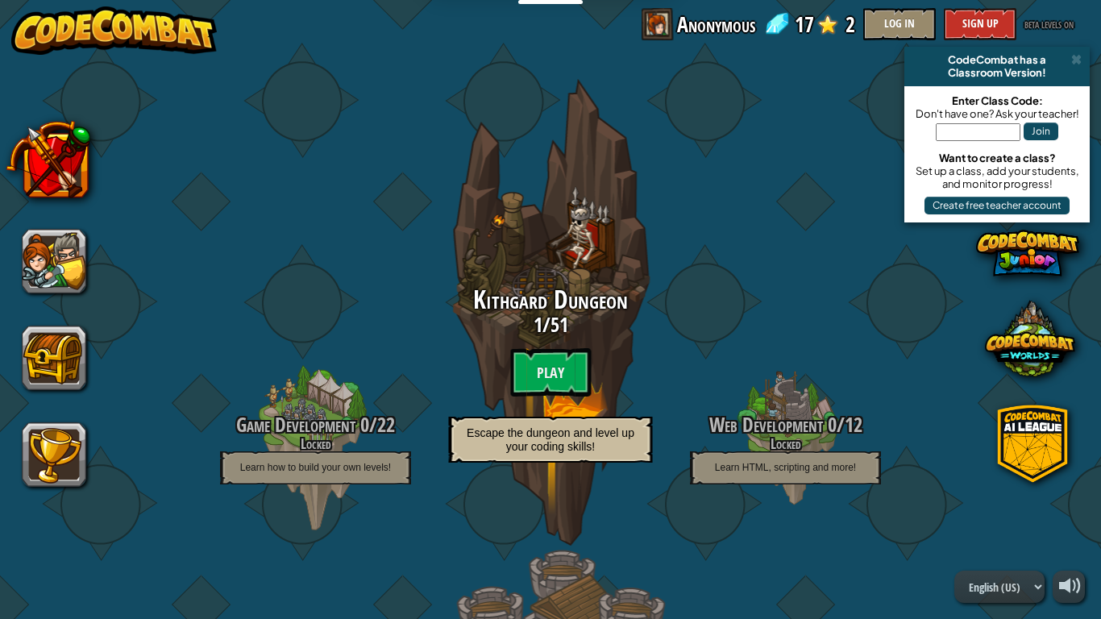
drag, startPoint x: 131, startPoint y: 71, endPoint x: 364, endPoint y: 274, distance: 309.1
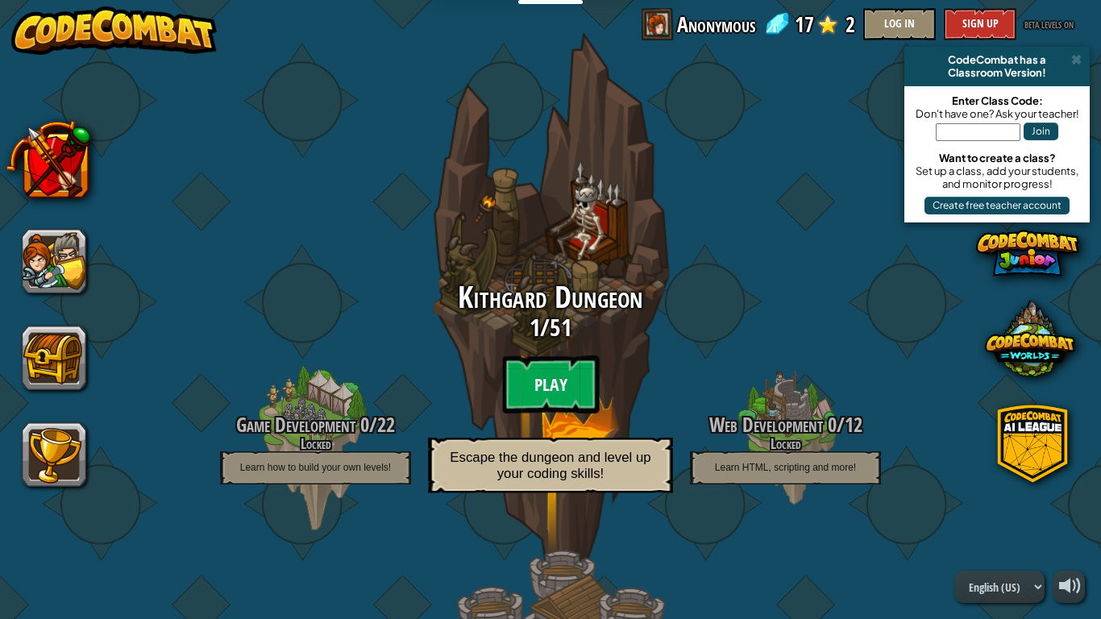
click at [522, 389] on btn "Play" at bounding box center [550, 385] width 97 height 58
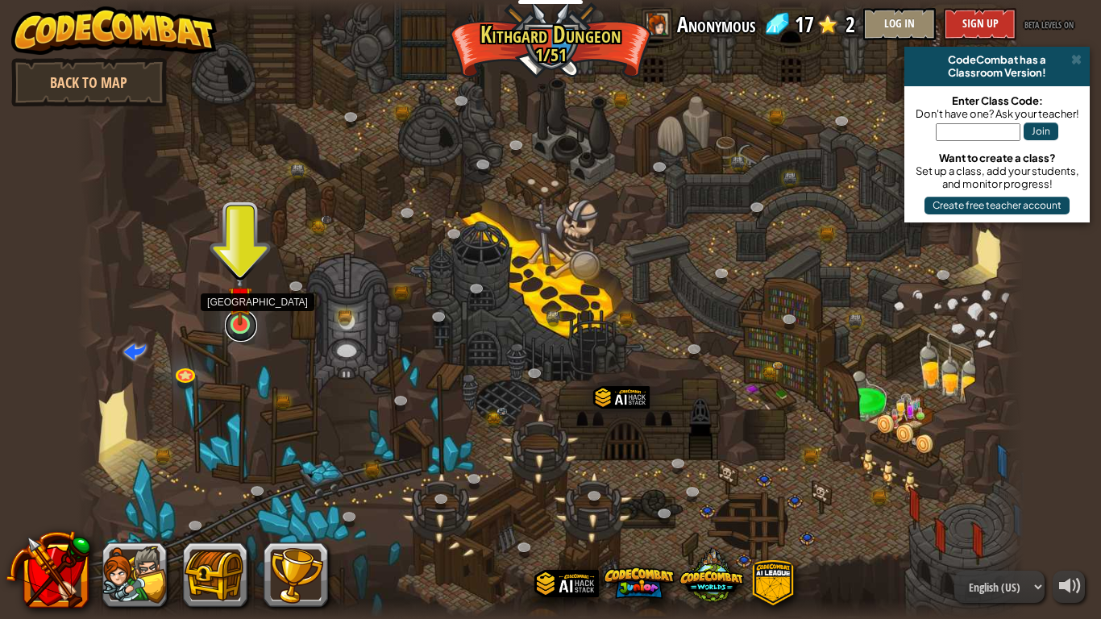
click at [245, 331] on link at bounding box center [241, 326] width 32 height 32
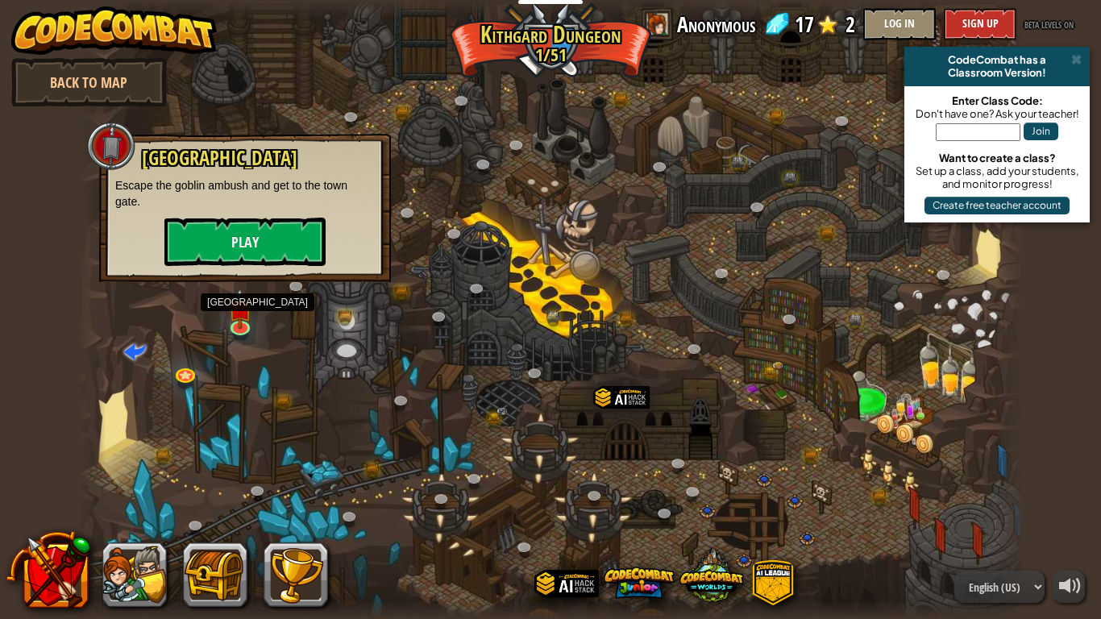
drag, startPoint x: 247, startPoint y: 270, endPoint x: 245, endPoint y: 278, distance: 8.2
click at [245, 278] on div "Old Town Road Escape the goblin ambush and get to the town gate. Play" at bounding box center [245, 208] width 292 height 148
click at [298, 252] on button "Play" at bounding box center [244, 242] width 161 height 48
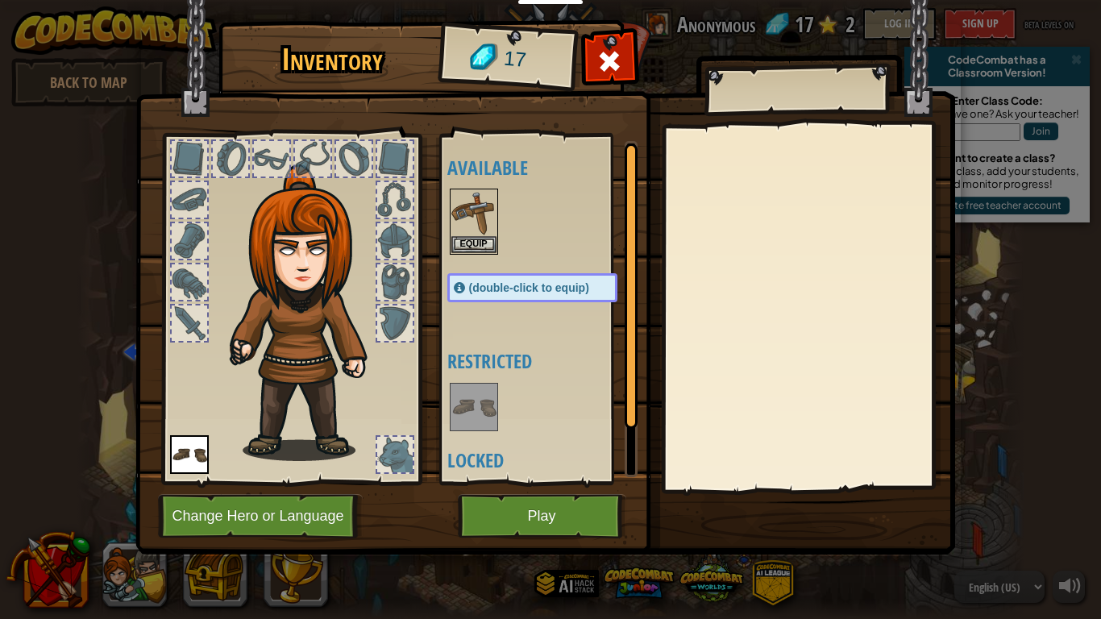
drag, startPoint x: 522, startPoint y: 371, endPoint x: 513, endPoint y: 511, distance: 140.6
click at [513, 474] on div "Inventory 17 Available Equip (double-click to equip) Restricted Locked Equip Un…" at bounding box center [551, 290] width 820 height 532
click at [289, 474] on button "Change Hero or Language" at bounding box center [260, 516] width 205 height 44
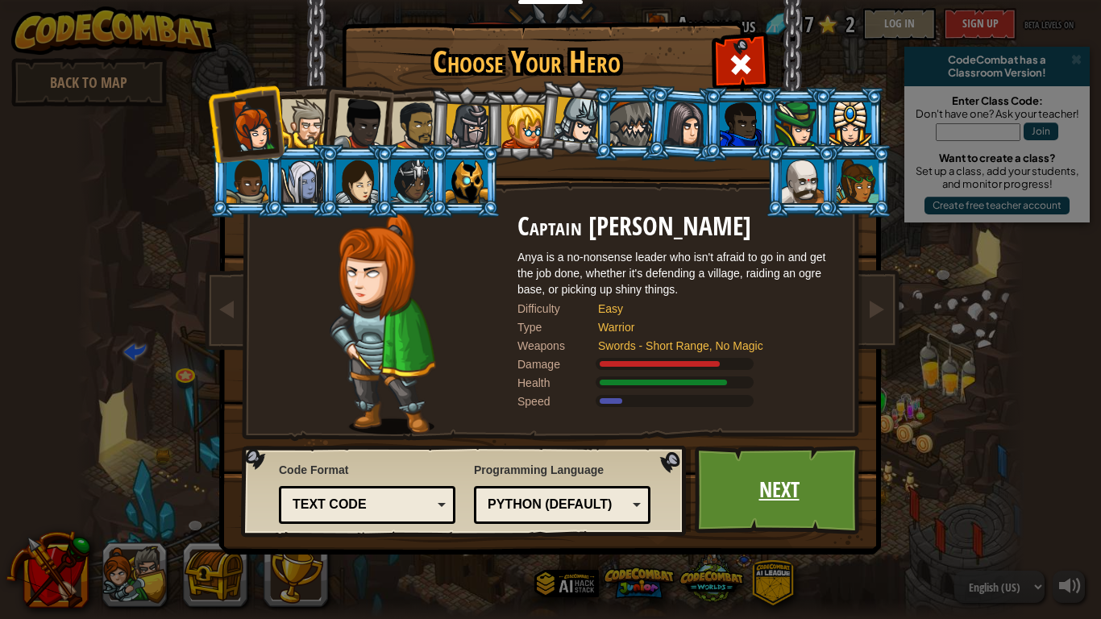
click at [753, 474] on link "Next" at bounding box center [779, 490] width 169 height 89
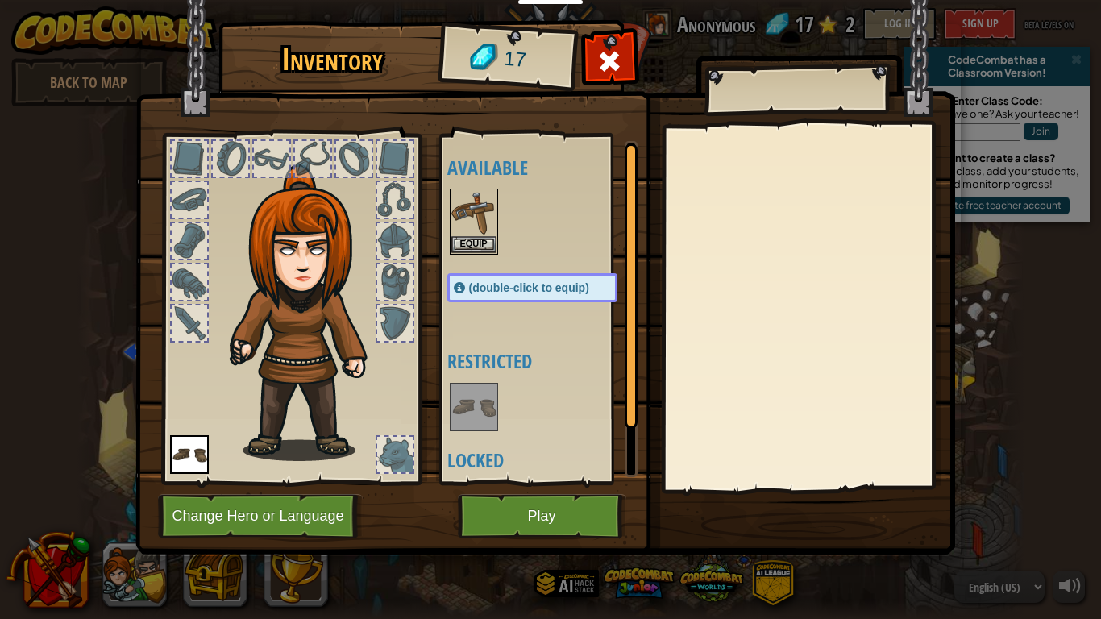
drag, startPoint x: 731, startPoint y: 81, endPoint x: 722, endPoint y: 84, distance: 9.4
click at [730, 81] on div at bounding box center [797, 90] width 184 height 40
click at [785, 297] on div at bounding box center [808, 308] width 285 height 362
click at [452, 474] on img at bounding box center [545, 261] width 820 height 585
click at [515, 474] on button "Play" at bounding box center [542, 516] width 169 height 44
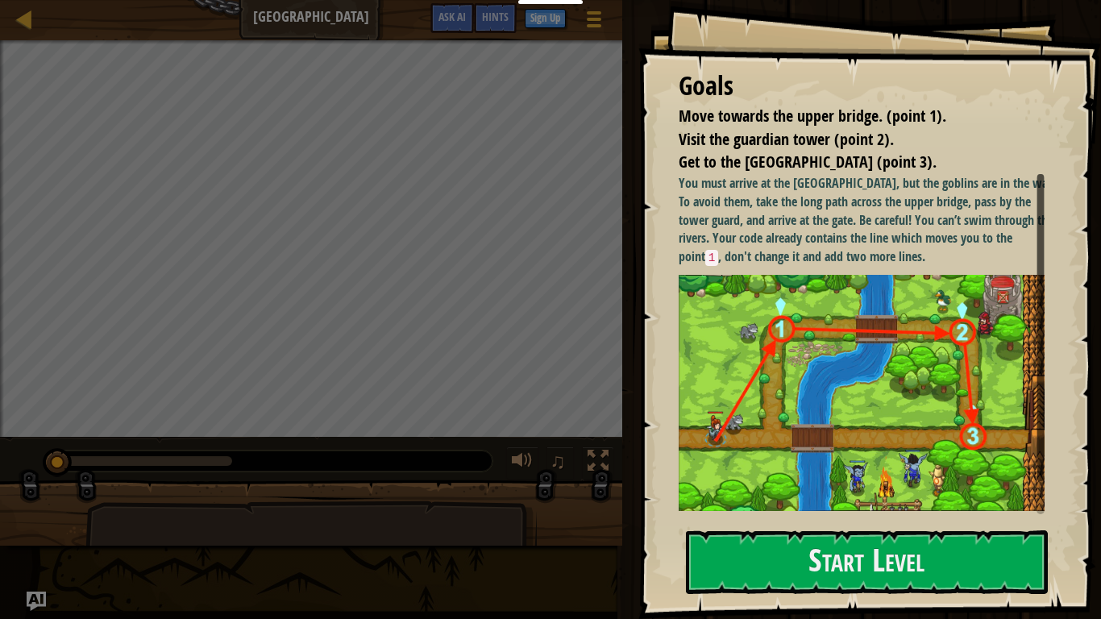
click at [803, 368] on img at bounding box center [868, 393] width 378 height 236
click at [797, 474] on button "Start Level" at bounding box center [867, 562] width 362 height 64
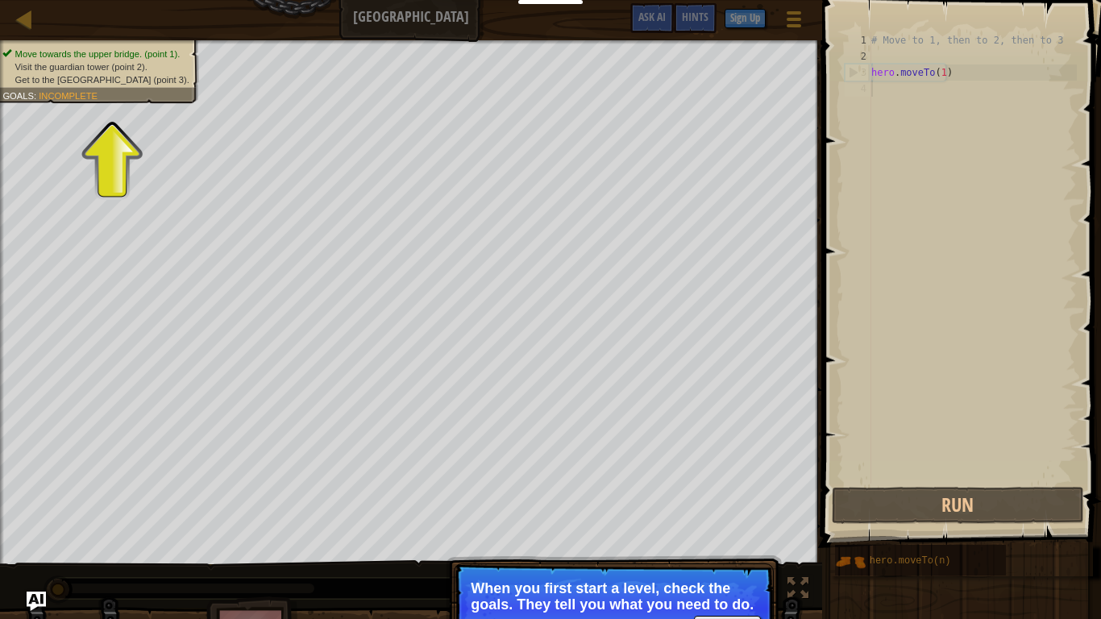
click at [151, 96] on div "Move towards the upper bridge. (point 1). Visit the [GEOGRAPHIC_DATA] (point 2)…" at bounding box center [90, 66] width 218 height 73
drag, startPoint x: 151, startPoint y: 96, endPoint x: 126, endPoint y: 98, distance: 25.0
click at [126, 98] on div "Move towards the upper bridge. (point 1). Visit the [GEOGRAPHIC_DATA] (point 2)…" at bounding box center [90, 66] width 218 height 73
click at [90, 95] on span "Incomplete" at bounding box center [68, 95] width 59 height 10
click at [100, 106] on div "Move towards the upper bridge. (point 1). Visit the [GEOGRAPHIC_DATA] (point 2)…" at bounding box center [411, 302] width 822 height 524
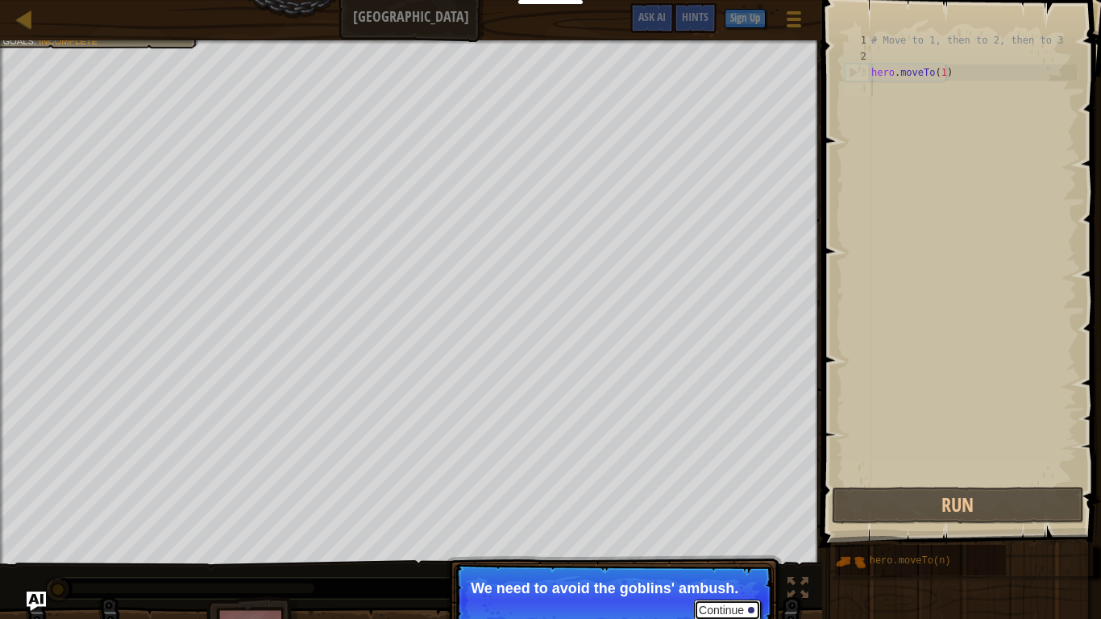
click at [715, 474] on button "Continue" at bounding box center [727, 610] width 67 height 21
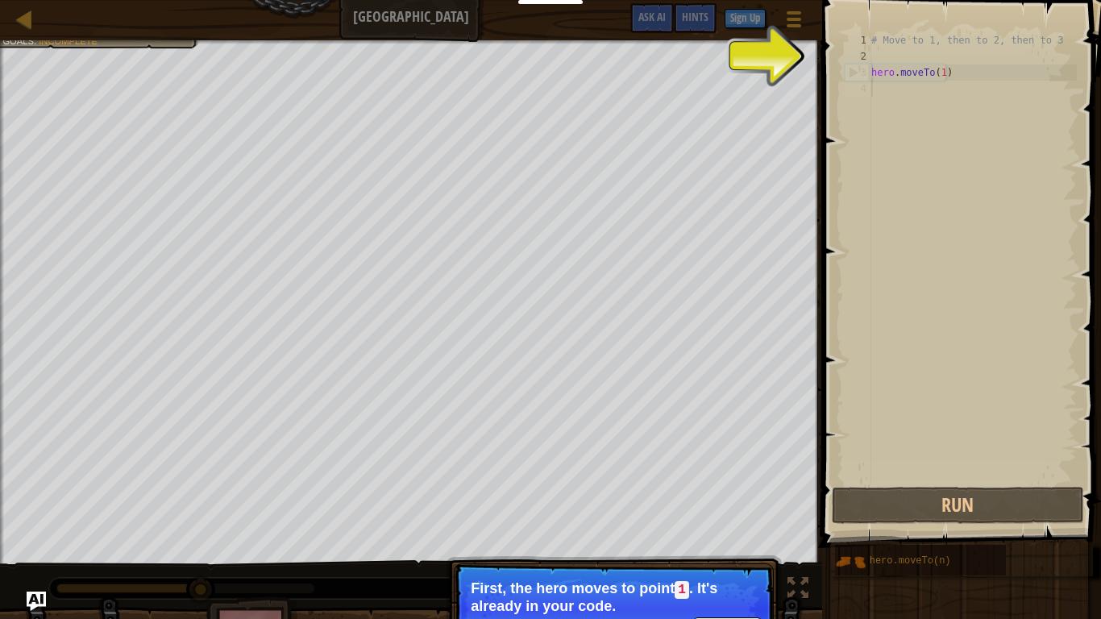
click at [900, 82] on div "# Move to 1, then to 2, then to 3 hero . moveTo ( 1 )" at bounding box center [972, 274] width 209 height 484
click at [856, 77] on div "3" at bounding box center [859, 72] width 26 height 16
click at [858, 74] on div "3" at bounding box center [859, 72] width 26 height 16
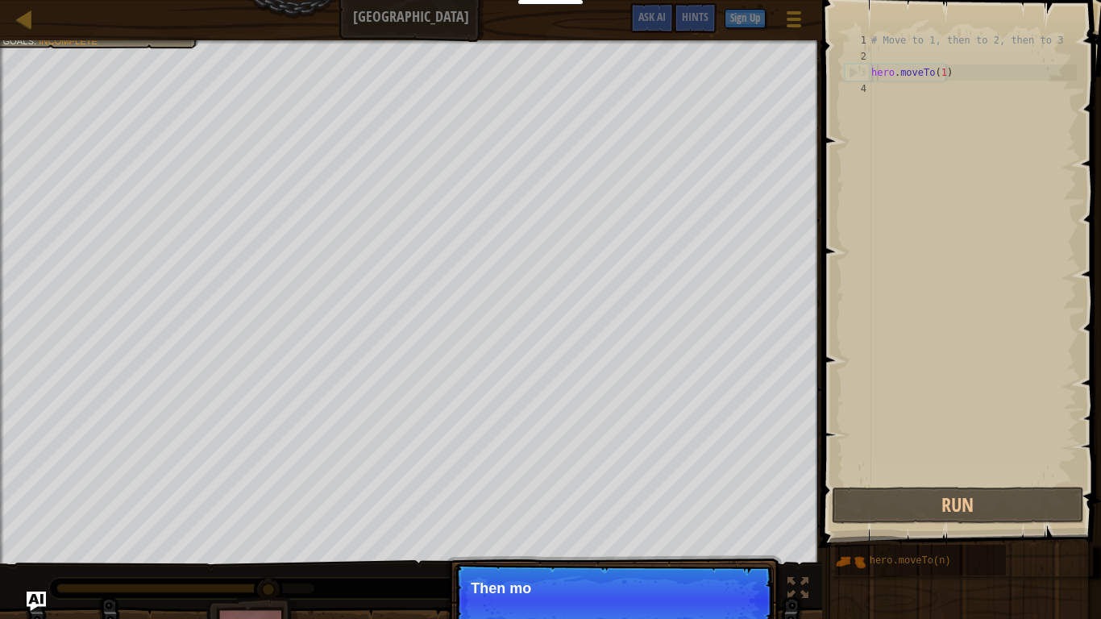
click at [877, 65] on div "# Move to 1, then to 2, then to 3 hero . moveTo ( 1 )" at bounding box center [972, 274] width 209 height 484
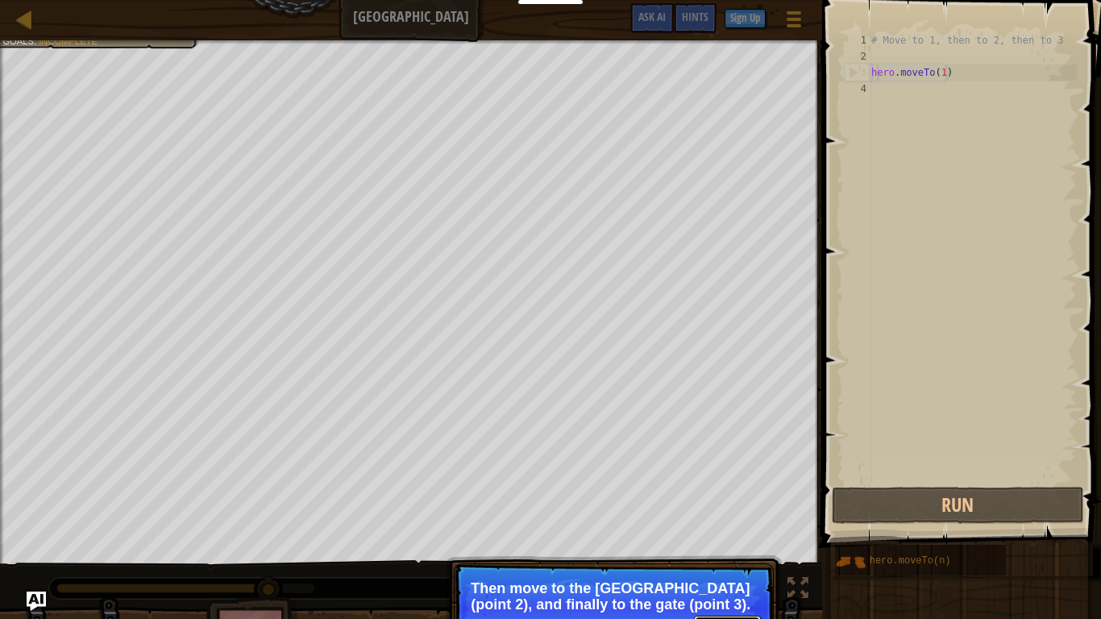
click at [728, 474] on button "Continue" at bounding box center [727, 626] width 67 height 21
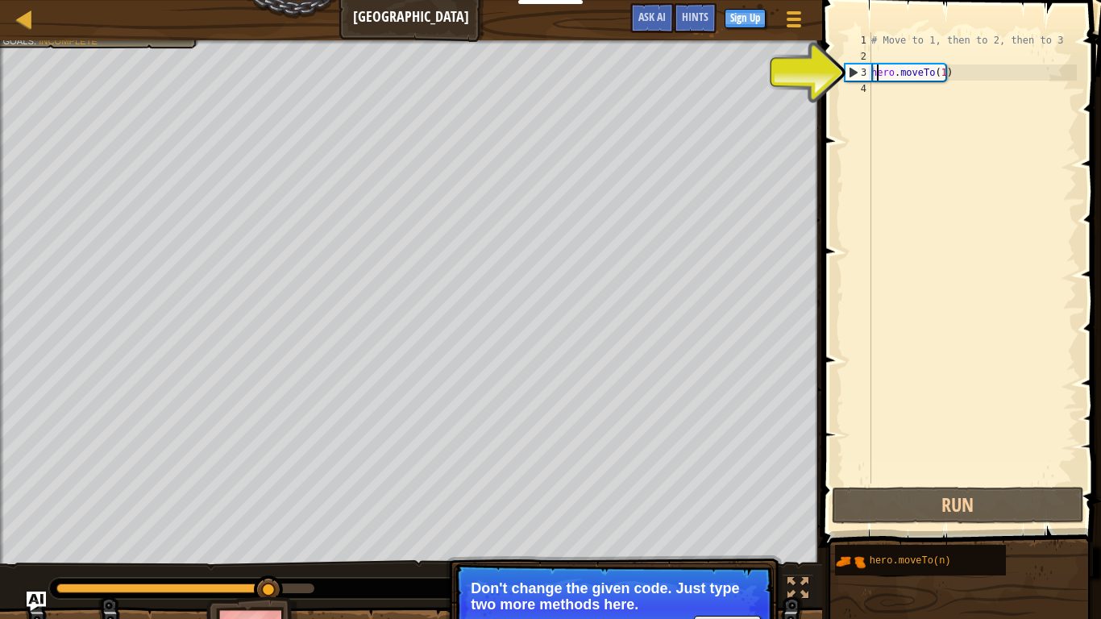
click at [876, 72] on div "hero.moveTo(1) 1 2 3 4 # Move to 1, then to 2, then to 3 hero . moveTo ( 1 ) הה…" at bounding box center [959, 257] width 235 height 451
click at [897, 72] on div "# Move to 1, then to 2, then to 3 hero . moveTo ( 1 )" at bounding box center [972, 257] width 209 height 451
click at [851, 75] on div "3" at bounding box center [859, 72] width 26 height 16
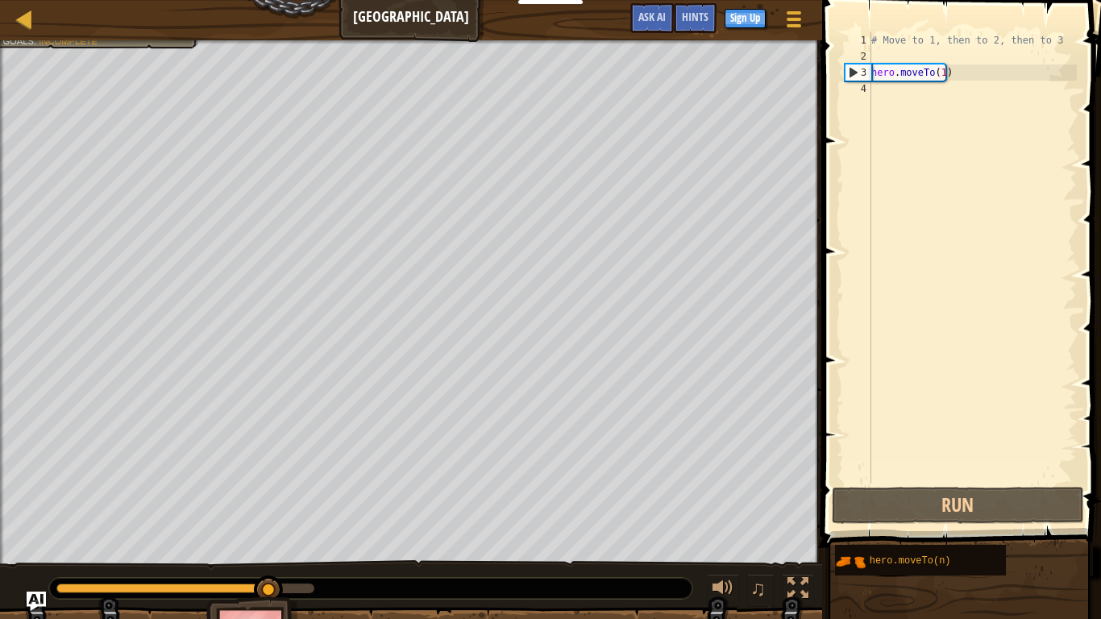
click at [863, 69] on div "3" at bounding box center [859, 72] width 26 height 16
click at [854, 77] on div "3" at bounding box center [859, 72] width 26 height 16
click at [851, 74] on div "3" at bounding box center [859, 72] width 26 height 16
drag, startPoint x: 868, startPoint y: 66, endPoint x: 895, endPoint y: 66, distance: 26.6
click at [872, 66] on div "hero.moveTo(1) 1 2 3 4 # Move to 1, then to 2, then to 3 hero . moveTo ( 1 ) הה…" at bounding box center [959, 257] width 235 height 451
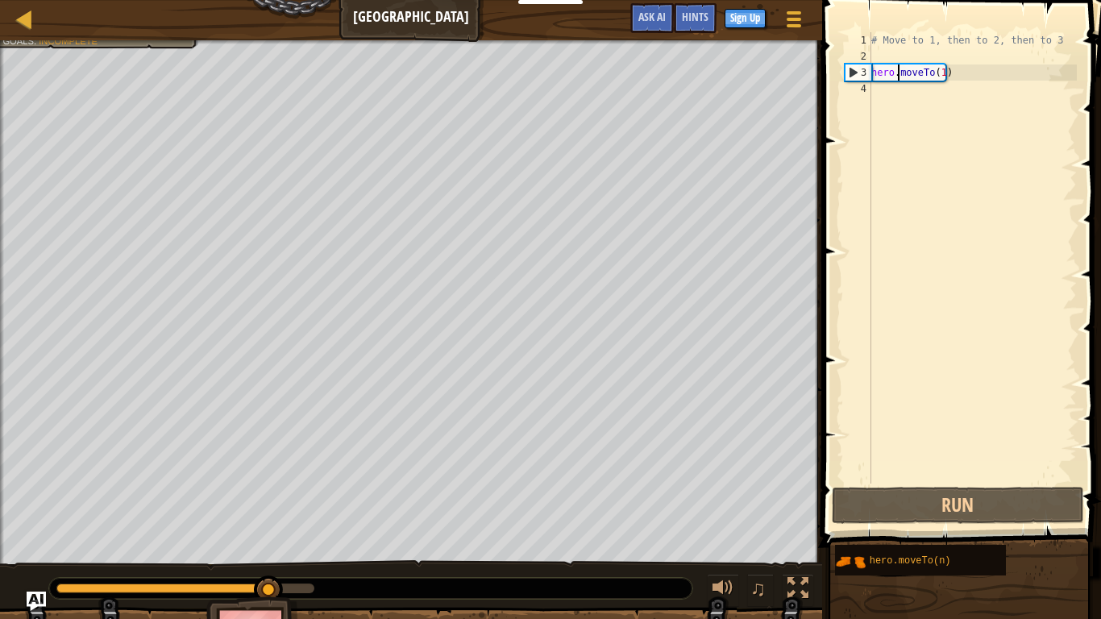
click at [901, 72] on div "# Move to 1, then to 2, then to 3 hero . moveTo ( 1 )" at bounding box center [972, 274] width 209 height 484
click at [891, 78] on div "# Move to 1, then to 2, then to 3 hero . moveTo ( 1 )" at bounding box center [972, 274] width 209 height 484
click at [890, 78] on div "# Move to 1, then to 2, then to 3 hero . moveTo ( 1 )" at bounding box center [972, 274] width 209 height 484
click at [905, 78] on div "# Move to 1, then to 2, then to 3 hero . moveTo ( 1 )" at bounding box center [972, 257] width 209 height 451
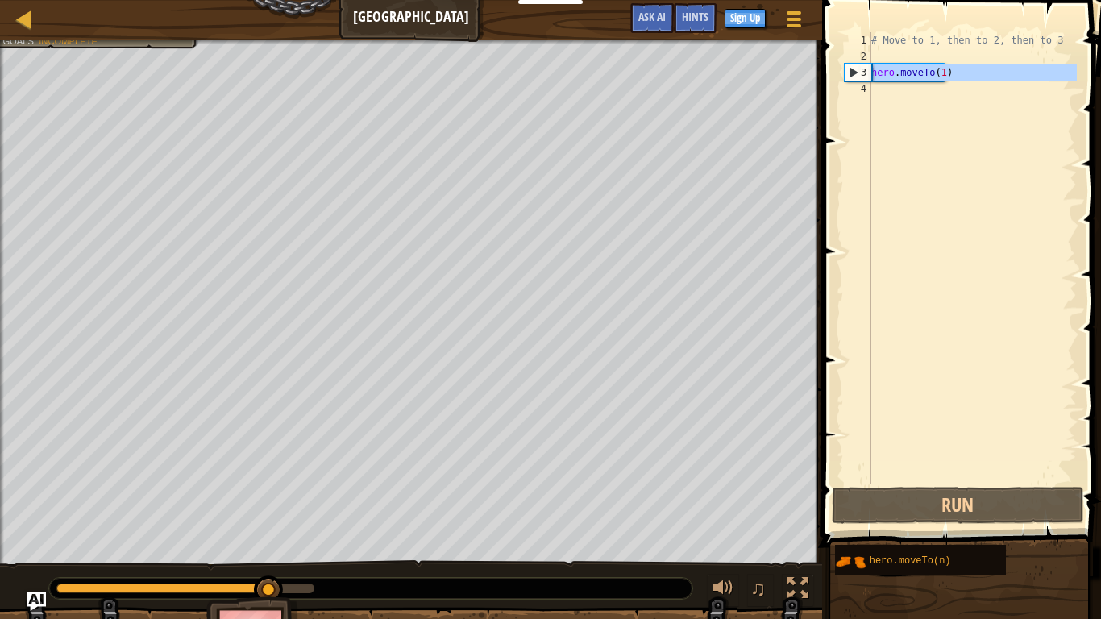
type textarea "hero.moveTo(1)"
click at [971, 71] on div "# Move to 1, then to 2, then to 3 hero . moveTo ( 1 )" at bounding box center [972, 274] width 209 height 484
click at [959, 74] on div "# Move to 1, then to 2, then to 3 hero . moveTo ( 1 )" at bounding box center [972, 274] width 209 height 484
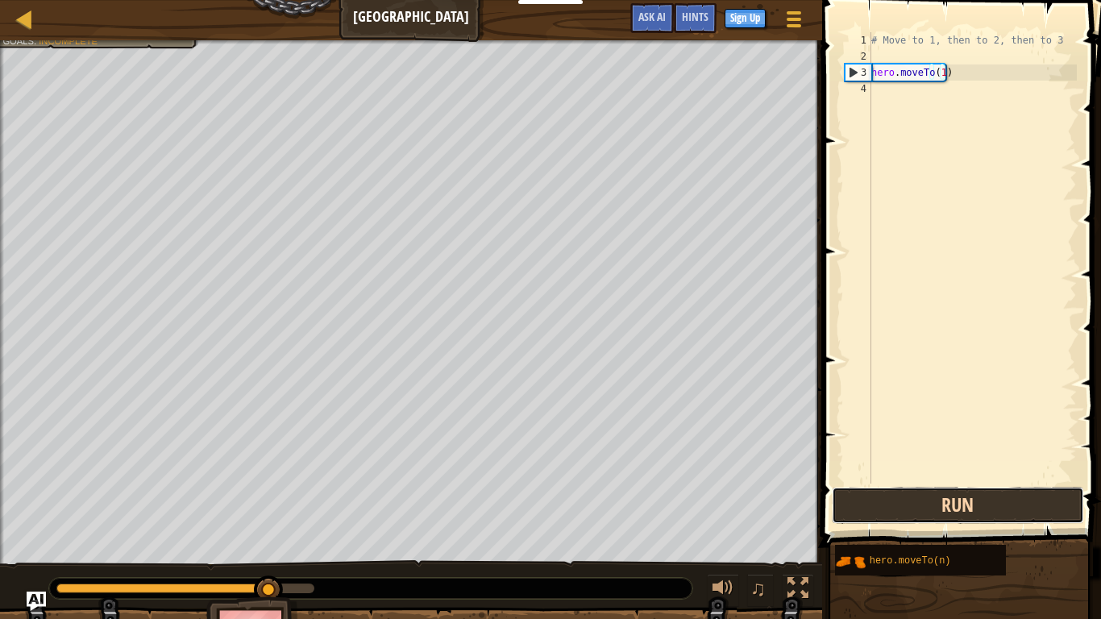
drag, startPoint x: 928, startPoint y: 510, endPoint x: 1066, endPoint y: 504, distance: 138.0
click at [892, 474] on button "Run" at bounding box center [958, 505] width 252 height 37
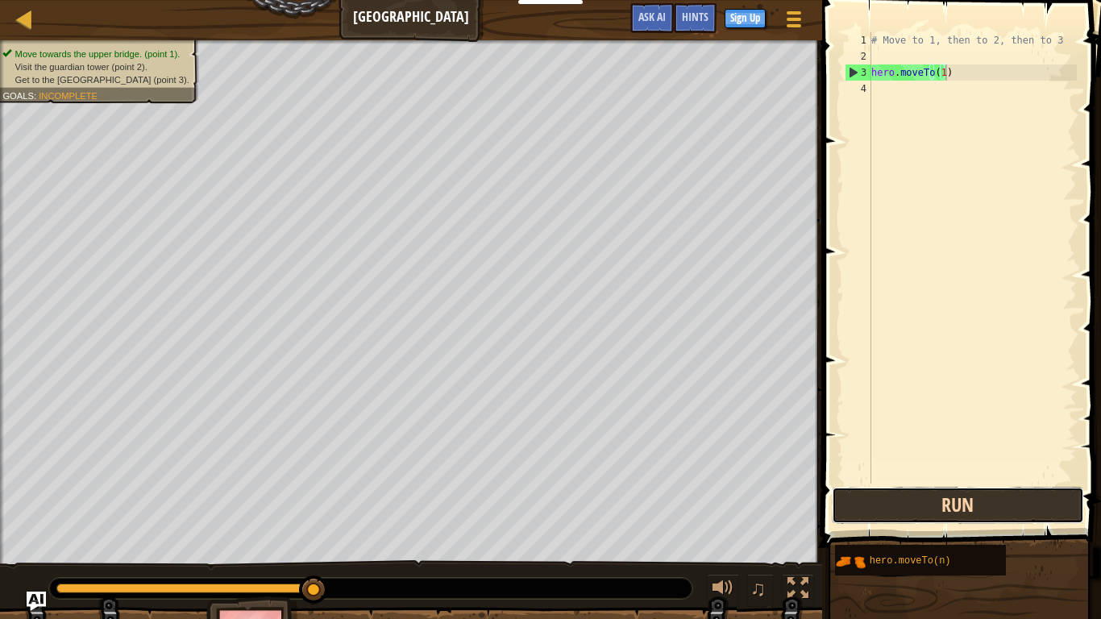
click at [989, 474] on button "Run" at bounding box center [958, 505] width 252 height 37
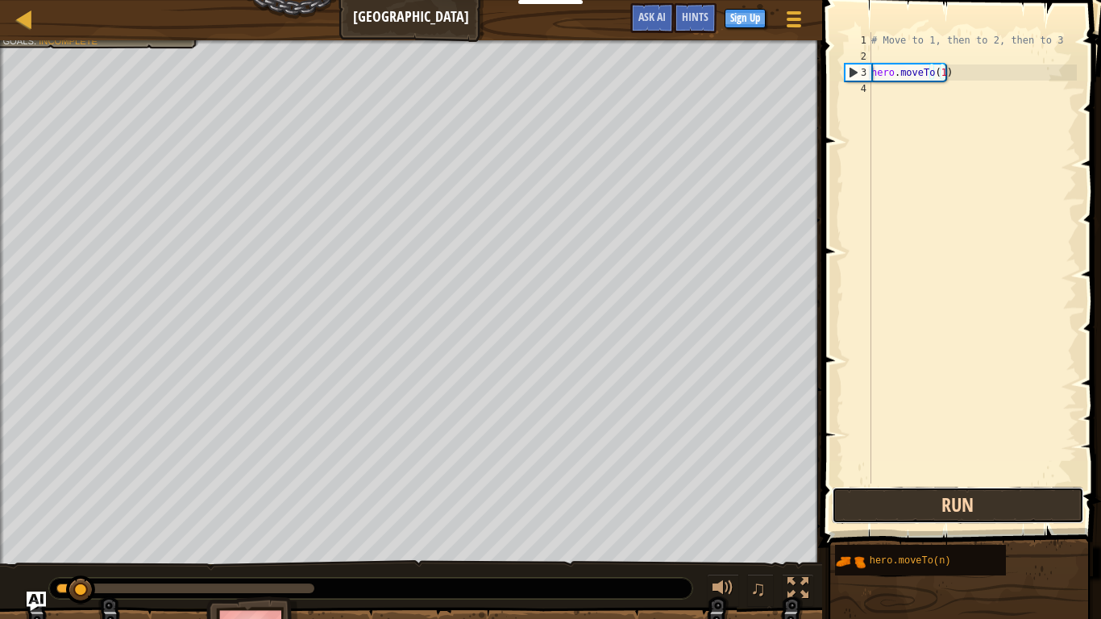
click at [989, 474] on button "Run" at bounding box center [958, 505] width 252 height 37
click at [989, 474] on button "Running" at bounding box center [958, 505] width 252 height 37
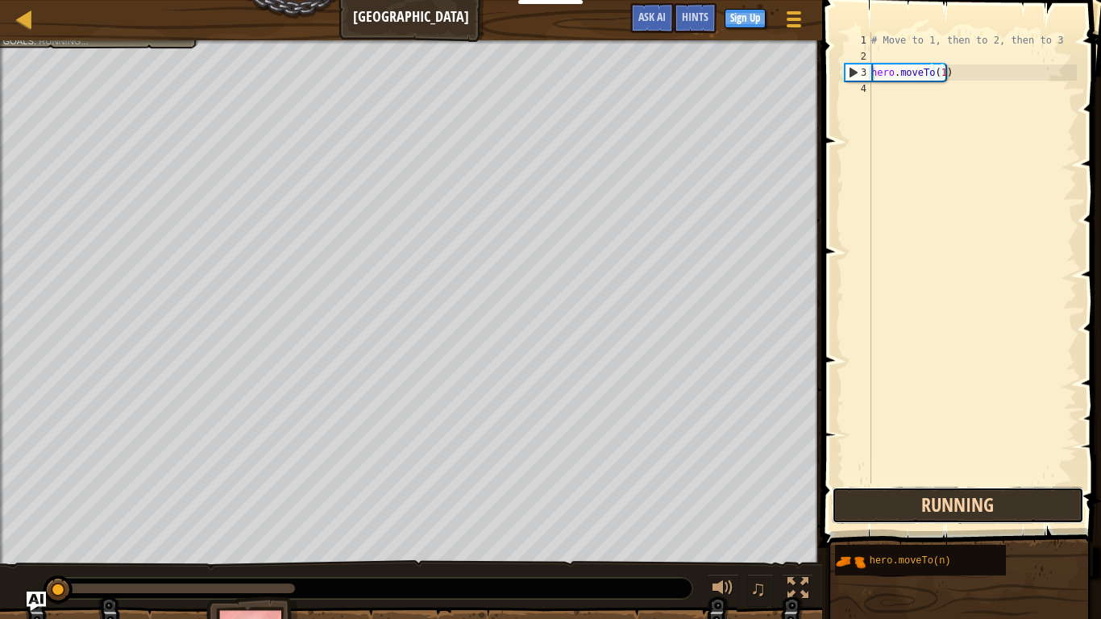
click at [989, 474] on button "Running" at bounding box center [958, 505] width 252 height 37
click at [992, 474] on button "Running" at bounding box center [958, 505] width 252 height 37
click at [996, 474] on button "Running" at bounding box center [958, 505] width 252 height 37
click at [998, 474] on button "Running" at bounding box center [958, 505] width 252 height 37
click at [1001, 474] on button "Running" at bounding box center [958, 505] width 252 height 37
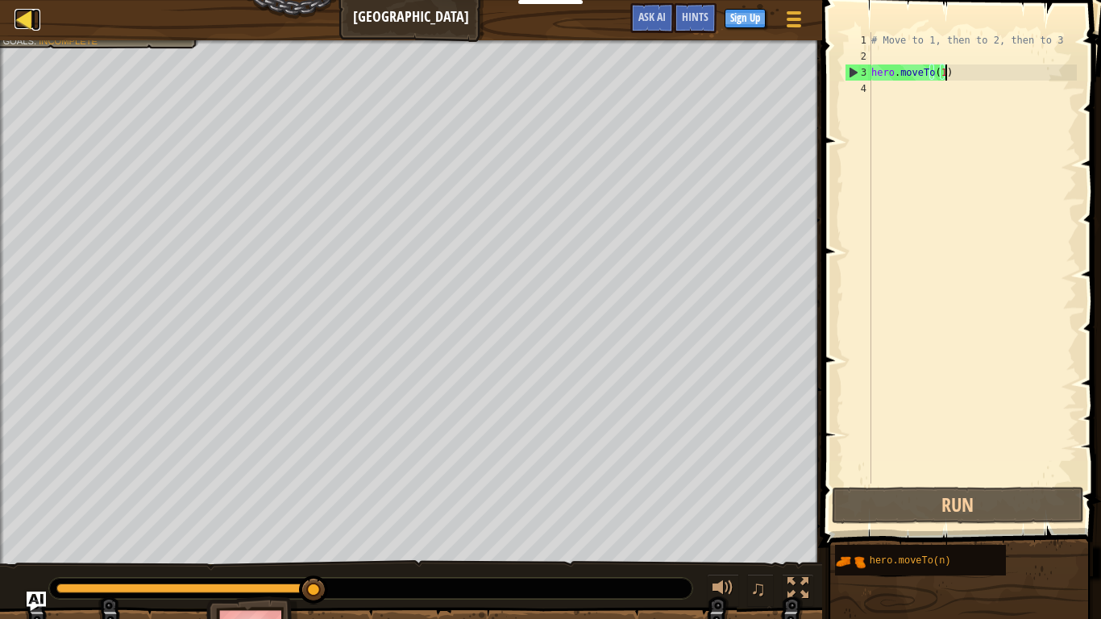
click at [23, 22] on div at bounding box center [25, 19] width 20 height 20
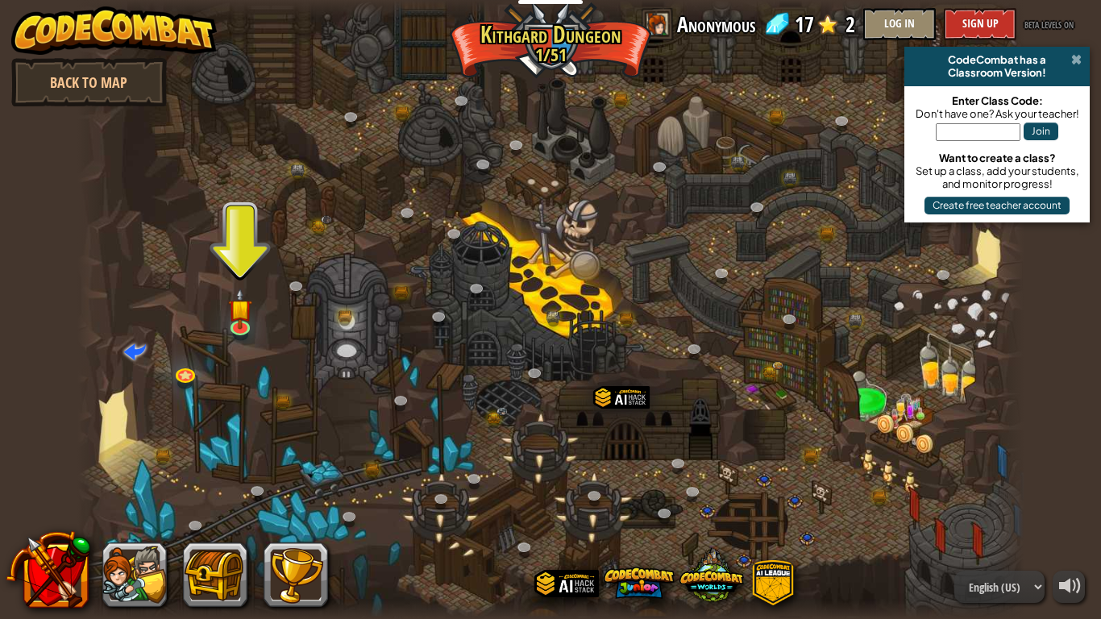
click at [1076, 64] on span at bounding box center [1076, 59] width 10 height 13
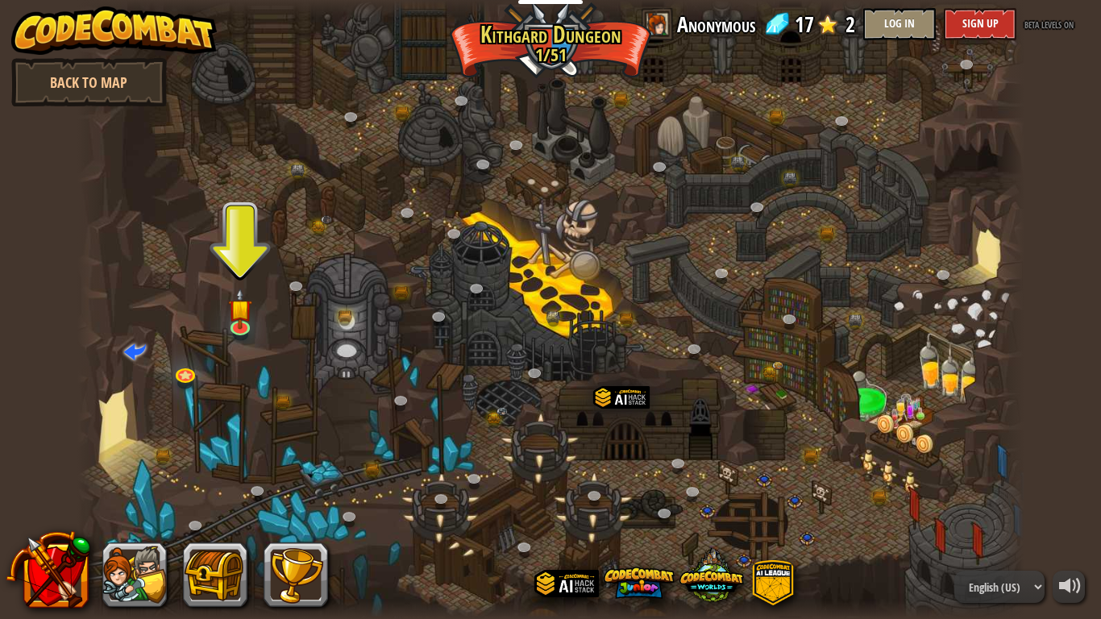
drag, startPoint x: 1046, startPoint y: 108, endPoint x: 1100, endPoint y: 132, distance: 59.2
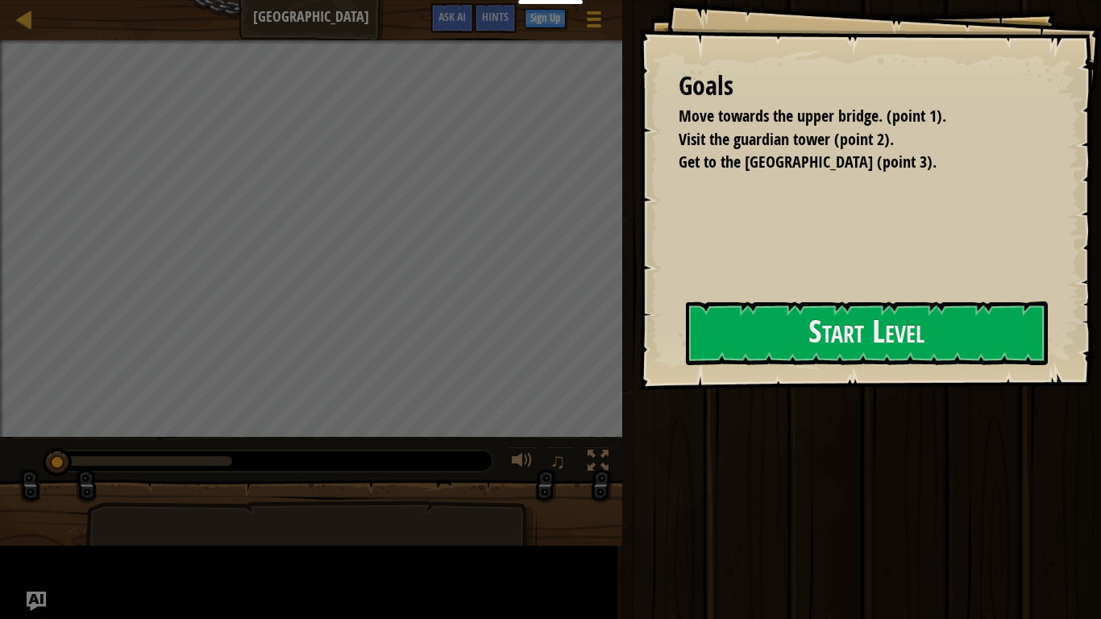
drag, startPoint x: 684, startPoint y: 532, endPoint x: 1100, endPoint y: 171, distance: 550.9
click at [590, 474] on div "Map Old Town Road Game Menu Done Sign Up Hints Ask AI 1 ההההההההההההההההההההההה…" at bounding box center [550, 309] width 1101 height 619
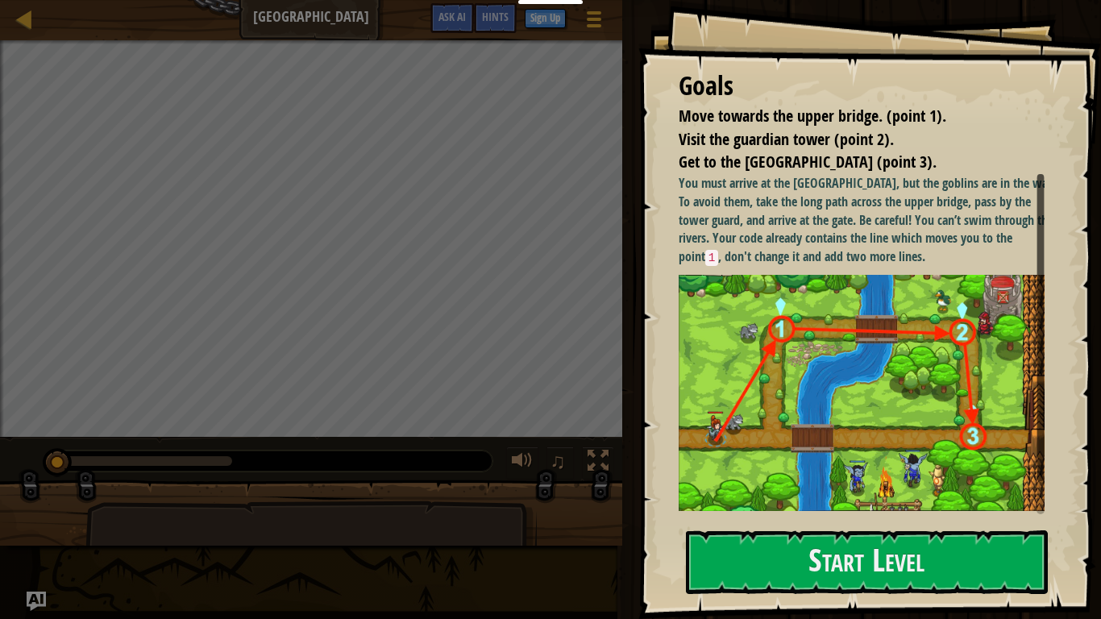
drag, startPoint x: 958, startPoint y: 513, endPoint x: 967, endPoint y: 585, distance: 73.2
click at [967, 474] on div "Educators Create Free Account School & District Solutions Teacher Toolkit Previ…" at bounding box center [550, 309] width 1101 height 619
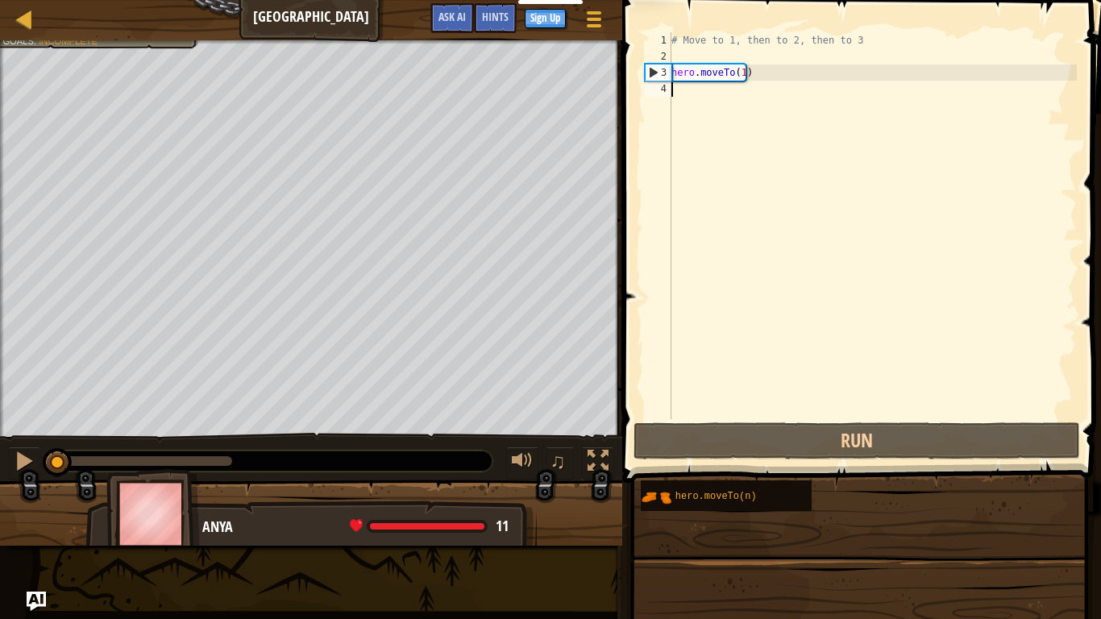
drag, startPoint x: 974, startPoint y: 585, endPoint x: 131, endPoint y: 482, distance: 848.8
click at [127, 474] on div "Educators Create Free Account School & District Solutions Teacher Toolkit Previ…" at bounding box center [550, 309] width 1101 height 619
click at [131, 474] on img at bounding box center [153, 513] width 94 height 89
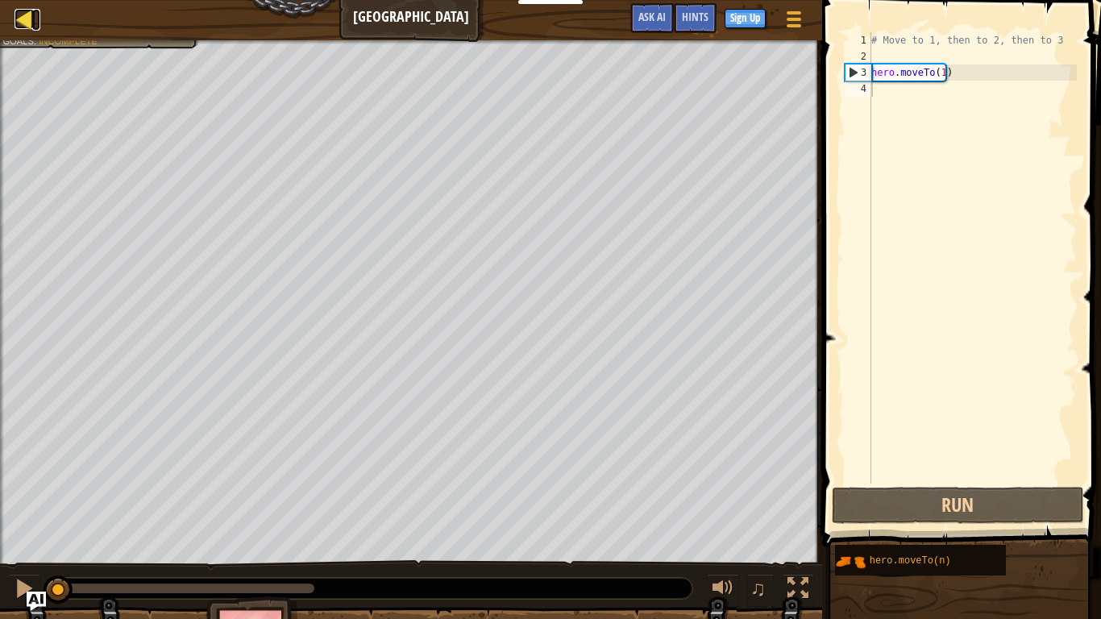
click at [22, 15] on div at bounding box center [25, 19] width 20 height 20
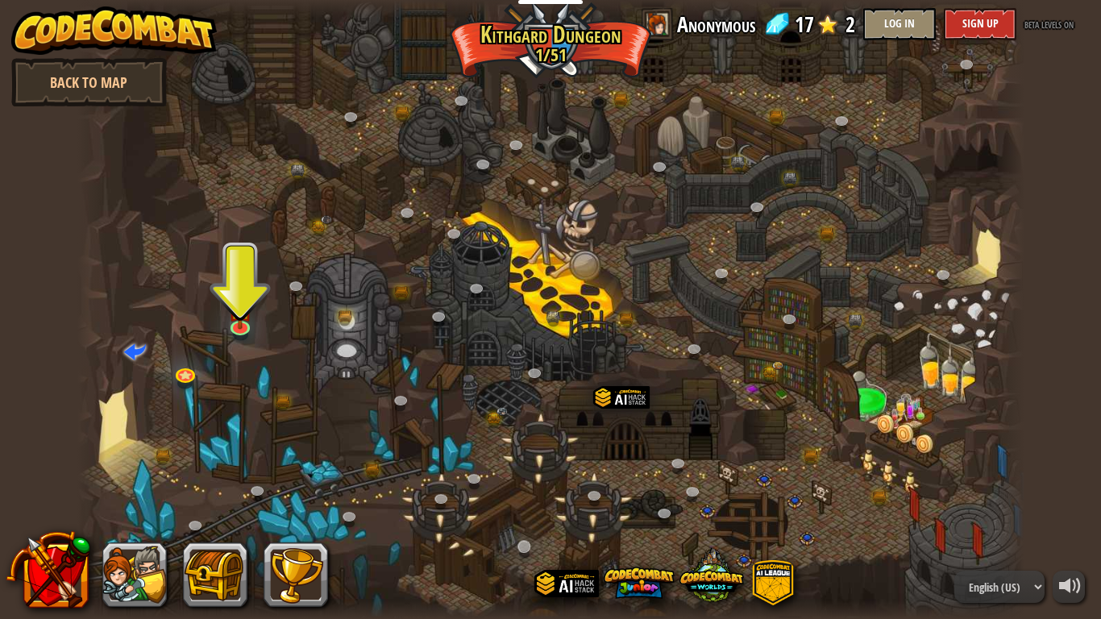
drag, startPoint x: 344, startPoint y: 75, endPoint x: 530, endPoint y: 547, distance: 507.1
click at [399, 474] on div at bounding box center [550, 309] width 947 height 619
drag, startPoint x: 767, startPoint y: 587, endPoint x: 755, endPoint y: 208, distance: 379.1
drag, startPoint x: 755, startPoint y: 208, endPoint x: 391, endPoint y: 192, distance: 364.8
drag, startPoint x: 391, startPoint y: 192, endPoint x: 279, endPoint y: 155, distance: 118.0
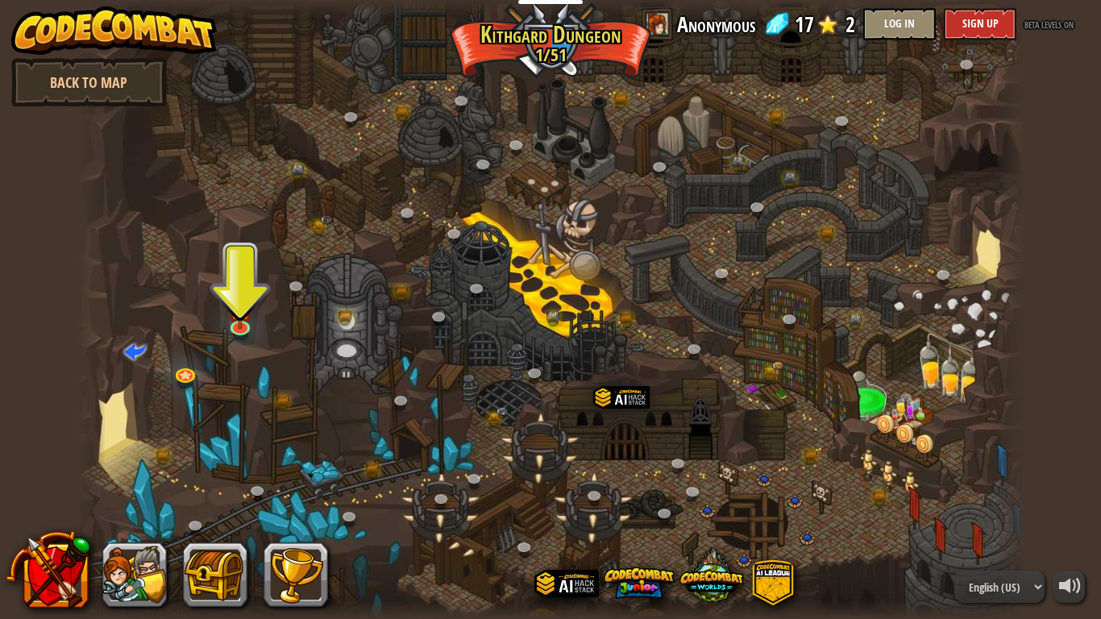
click at [279, 155] on div at bounding box center [550, 309] width 947 height 619
click at [131, 83] on link "Back to Map" at bounding box center [89, 82] width 156 height 48
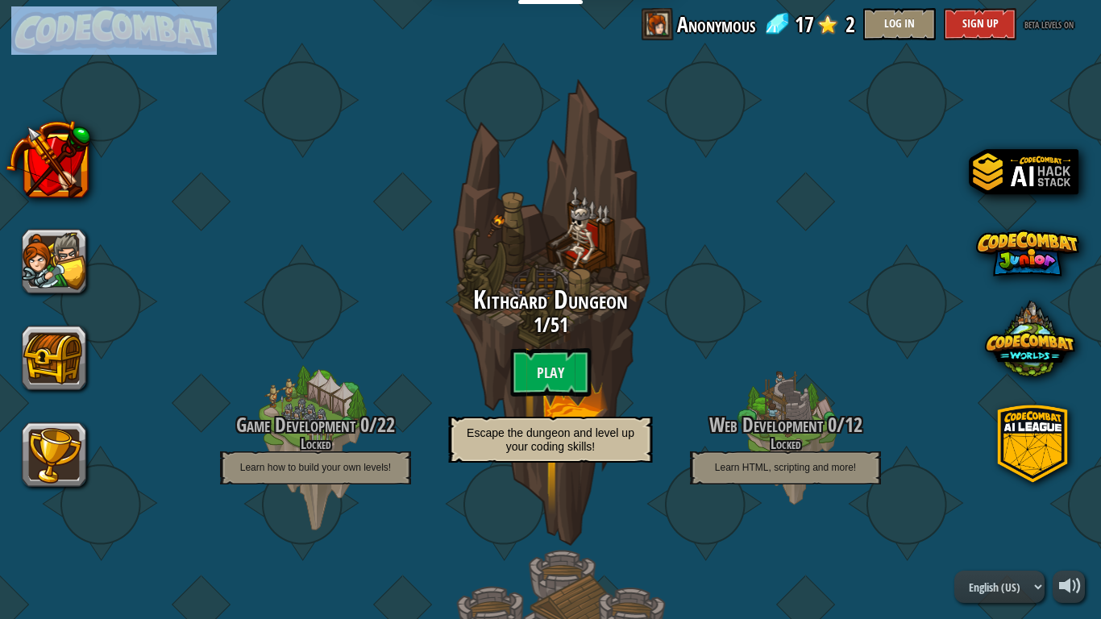
drag, startPoint x: 121, startPoint y: 5, endPoint x: 20, endPoint y: 19, distance: 101.7
click at [20, 19] on div "powered by Game Development 0 / 22 Locked Learn how to build your own levels! K…" at bounding box center [550, 309] width 1101 height 619
click at [965, 29] on button "Sign Up" at bounding box center [980, 24] width 73 height 32
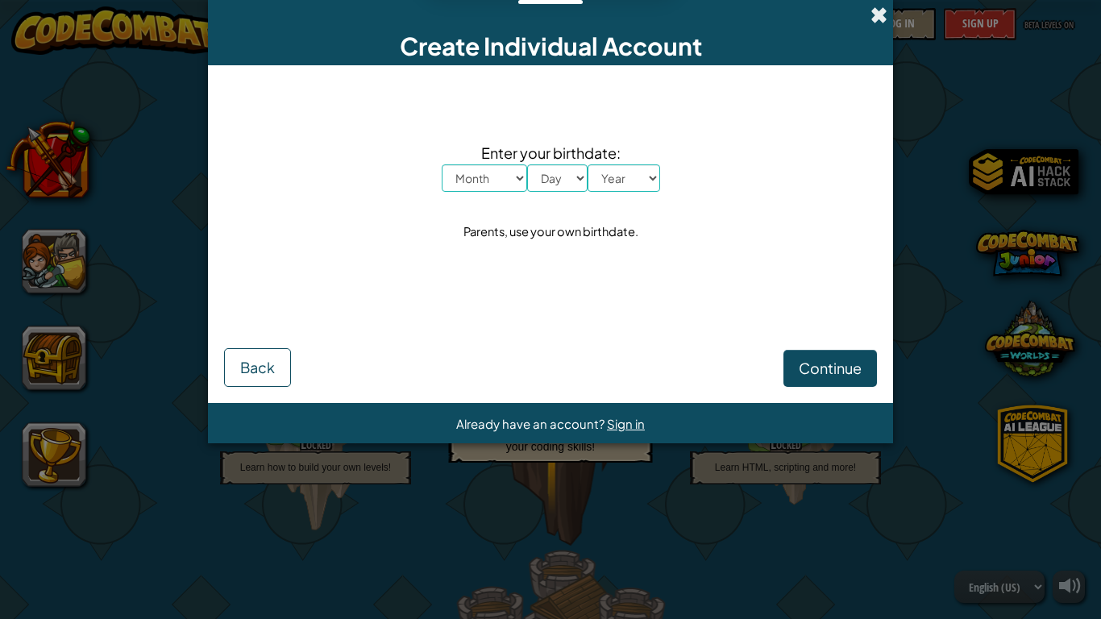
click at [873, 15] on span at bounding box center [879, 14] width 17 height 17
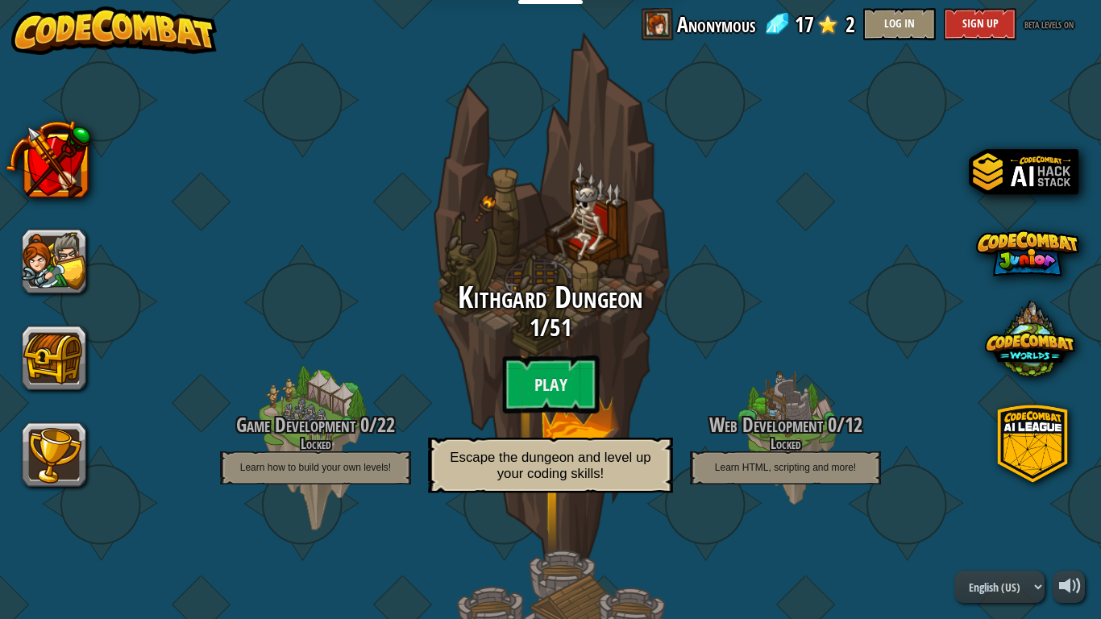
drag, startPoint x: 539, startPoint y: 35, endPoint x: 557, endPoint y: 153, distance: 119.2
click at [557, 153] on div "Kithgard Dungeon 1 / 51 Play Escape the dungeon and level up your coding skills!" at bounding box center [550, 313] width 306 height 614
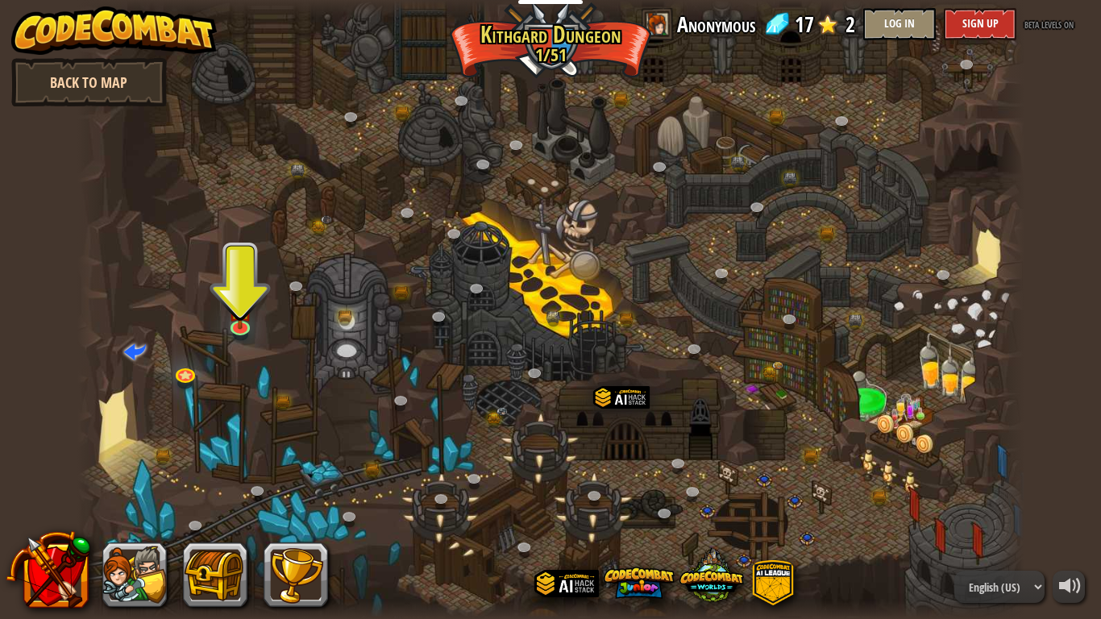
click at [77, 63] on link "Back to Map" at bounding box center [89, 82] width 156 height 48
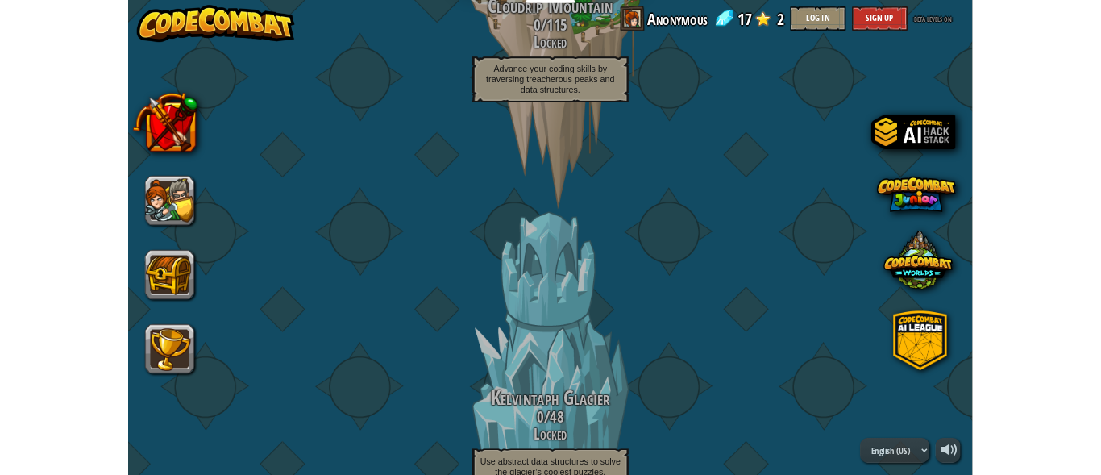
scroll to position [1856, 0]
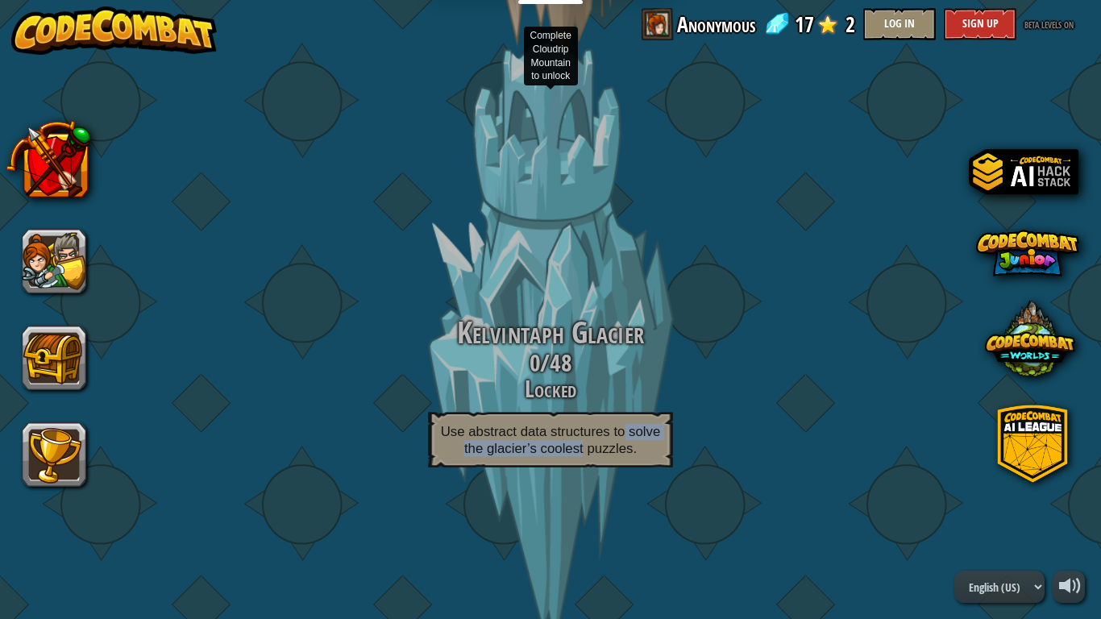
drag, startPoint x: 602, startPoint y: 426, endPoint x: 576, endPoint y: 461, distance: 43.9
click at [576, 461] on p "Use abstract data structures to solve the glacier’s coolest puzzles." at bounding box center [550, 440] width 245 height 56
click at [514, 349] on span "Kelvintaph Glacier" at bounding box center [550, 333] width 187 height 42
